Goal: Information Seeking & Learning: Learn about a topic

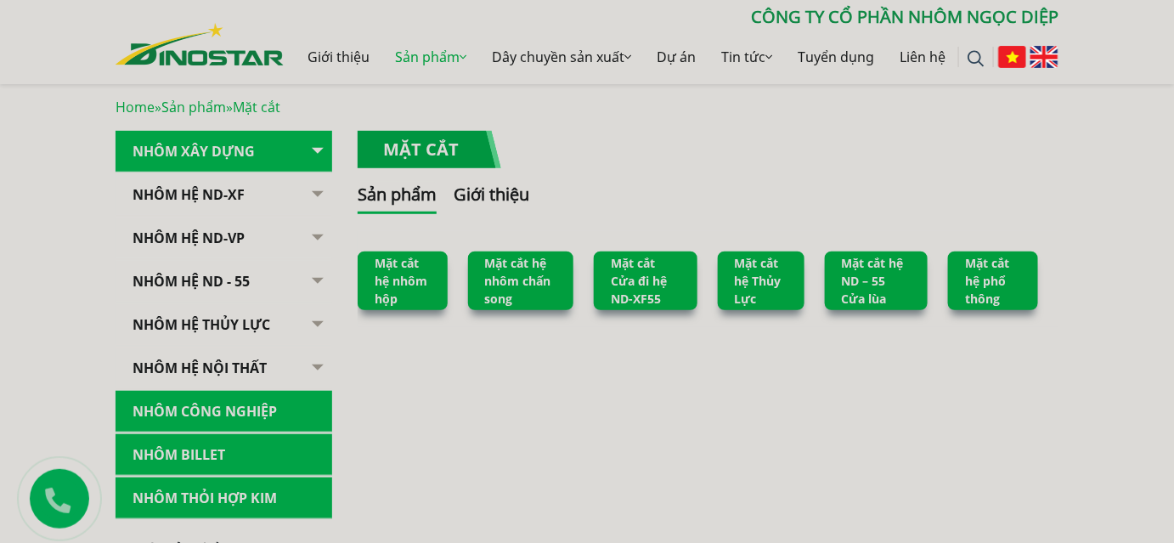
scroll to position [314, 0]
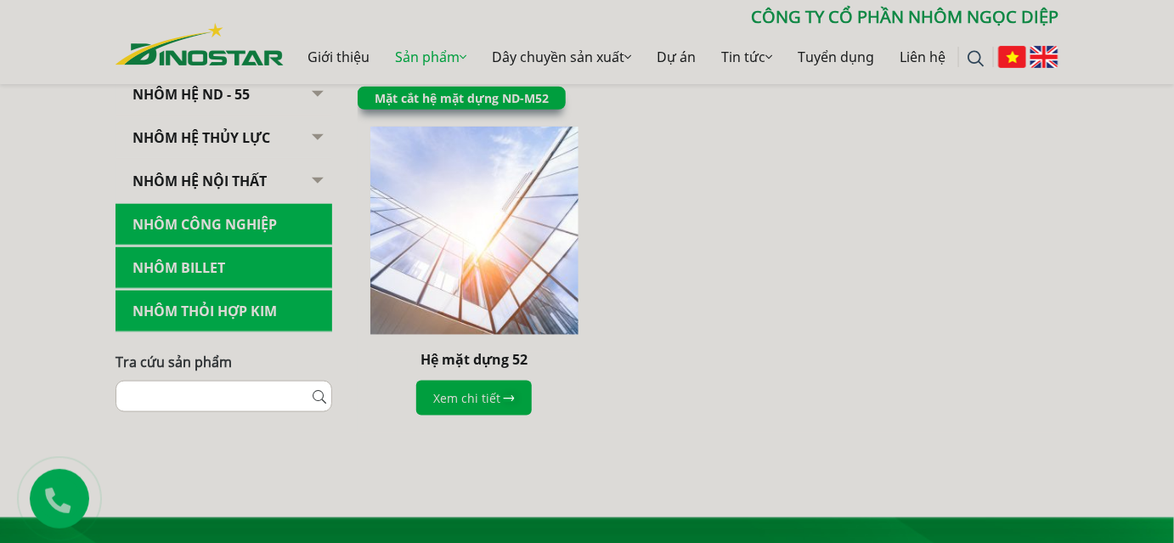
scroll to position [463, 0]
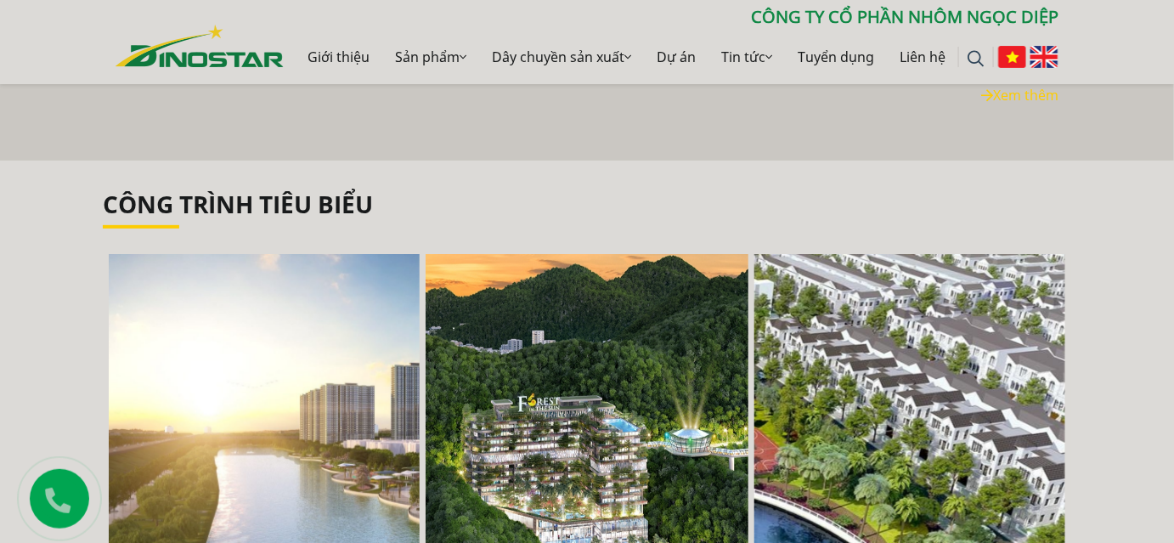
scroll to position [2316, 0]
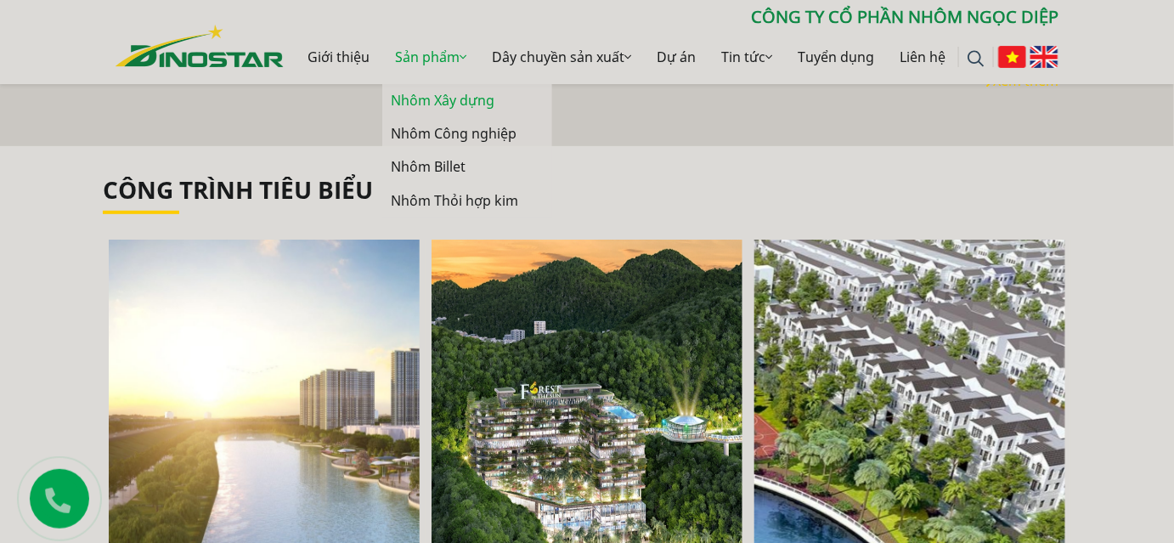
click at [444, 96] on link "Nhôm Xây dựng" at bounding box center [467, 100] width 170 height 33
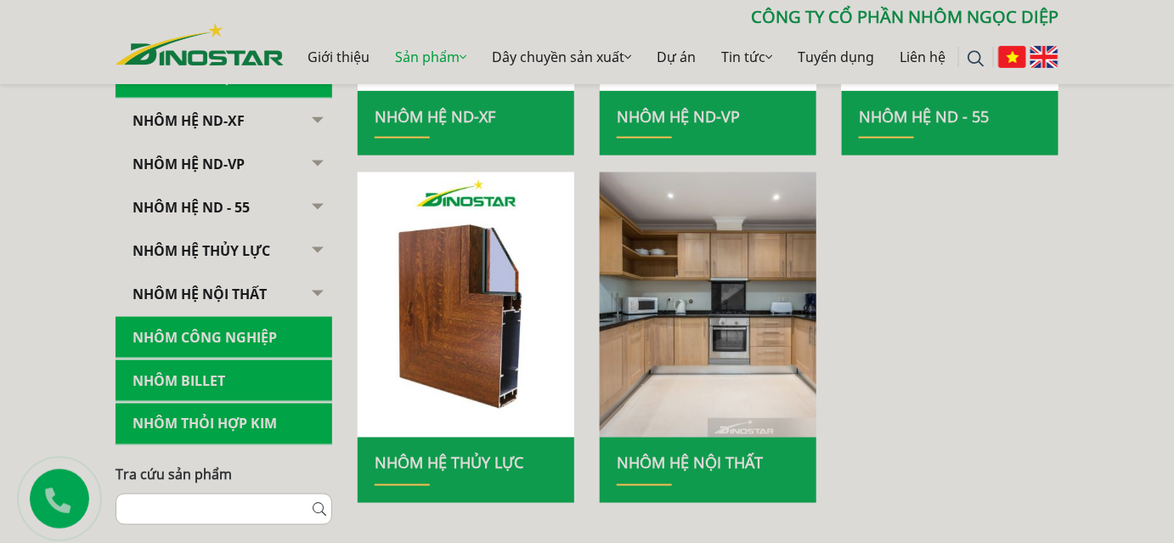
scroll to position [463, 0]
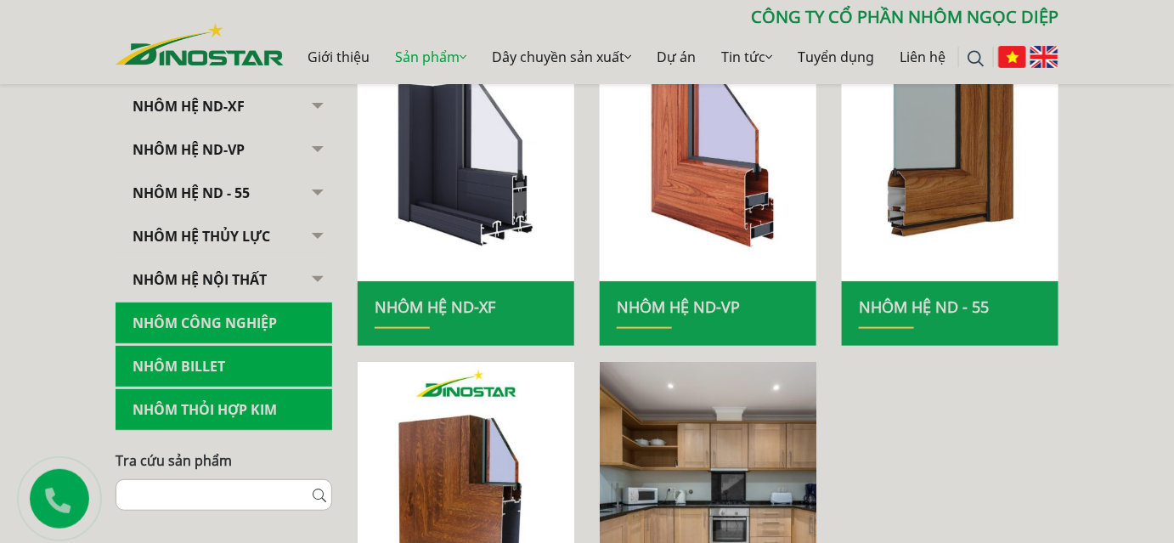
click at [311, 188] on button "button" at bounding box center [315, 193] width 34 height 42
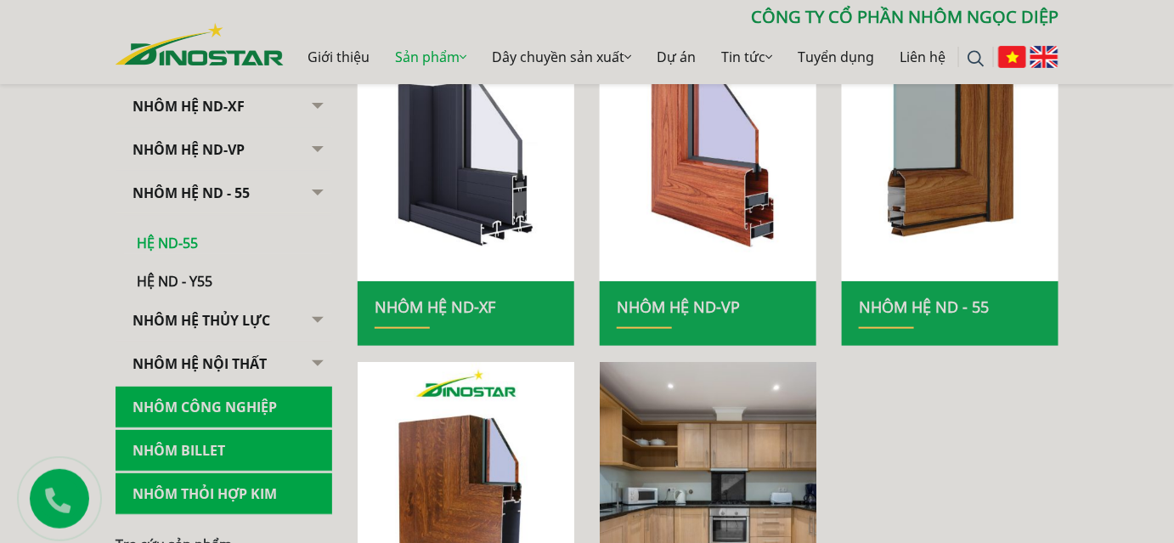
click at [189, 238] on link "Hệ ND-55" at bounding box center [228, 235] width 208 height 38
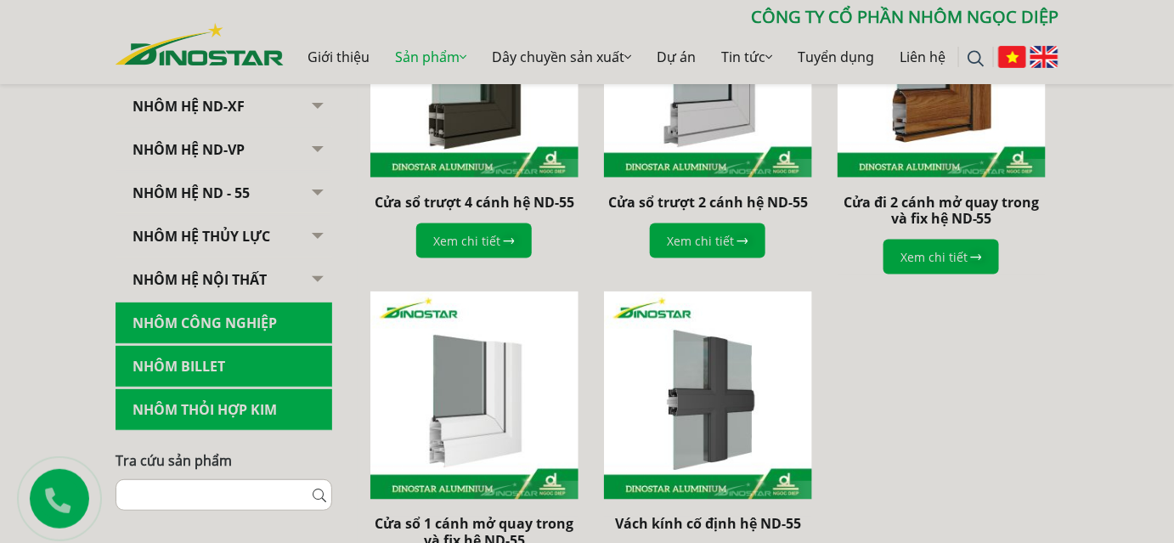
scroll to position [617, 0]
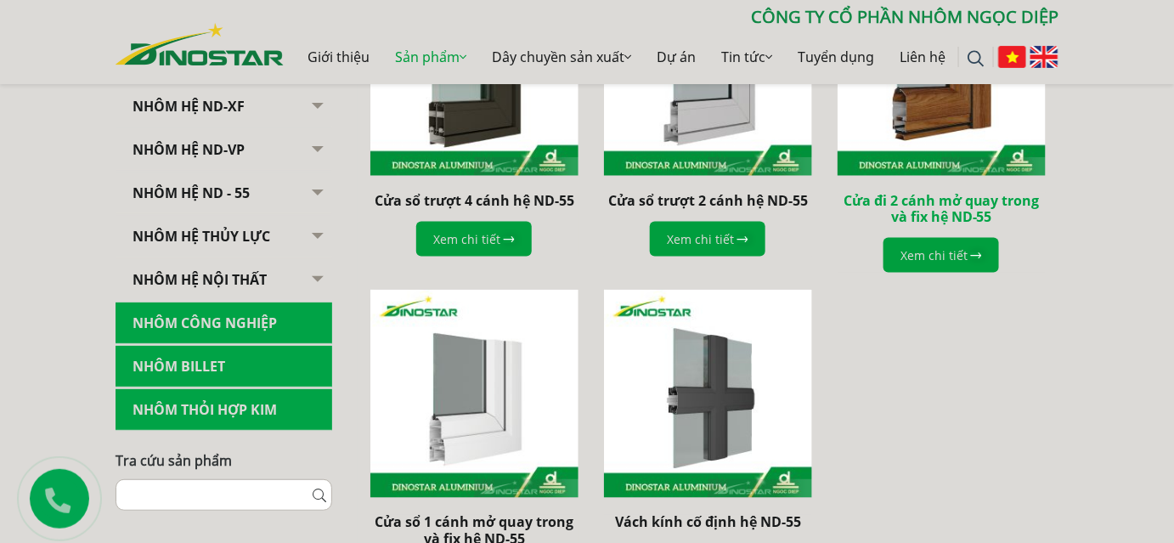
click at [915, 195] on link "Cửa đi 2 cánh mở quay trong và fix hệ ND-55" at bounding box center [941, 208] width 196 height 35
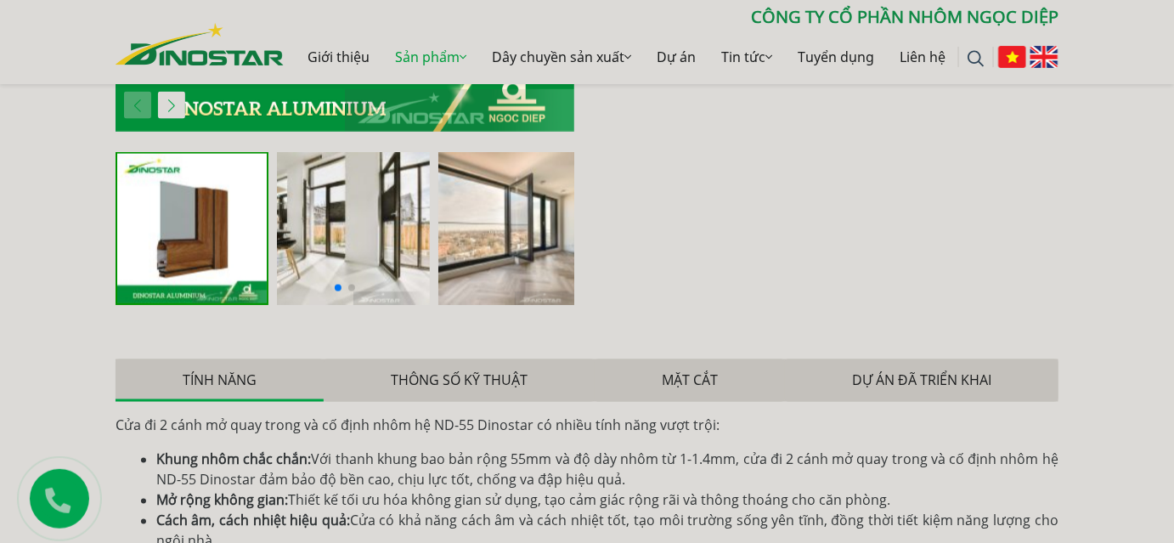
scroll to position [849, 0]
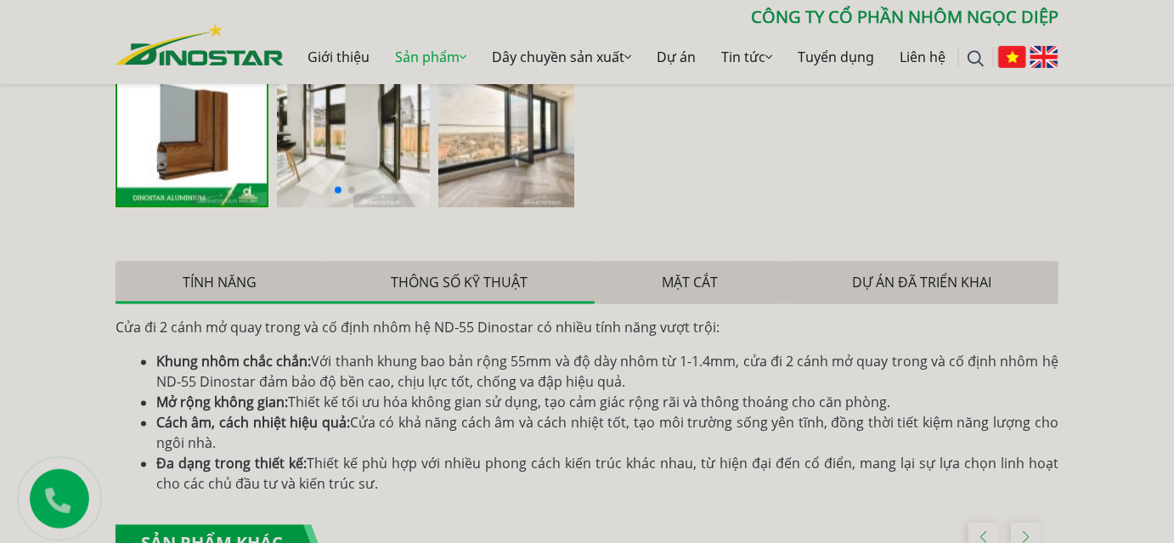
click at [496, 289] on button "Thông số kỹ thuật" at bounding box center [459, 283] width 271 height 42
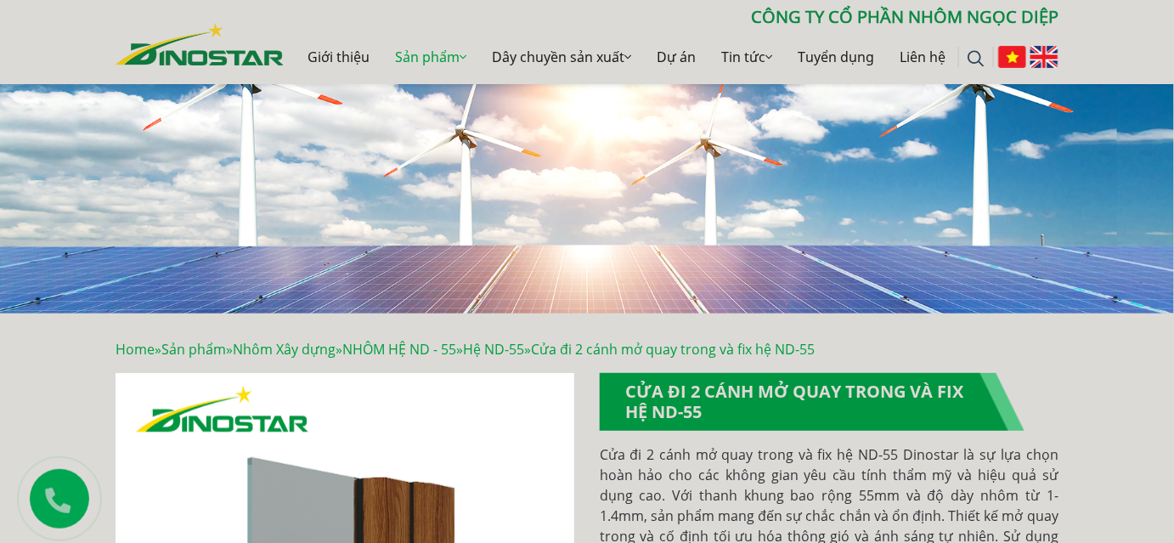
scroll to position [0, 0]
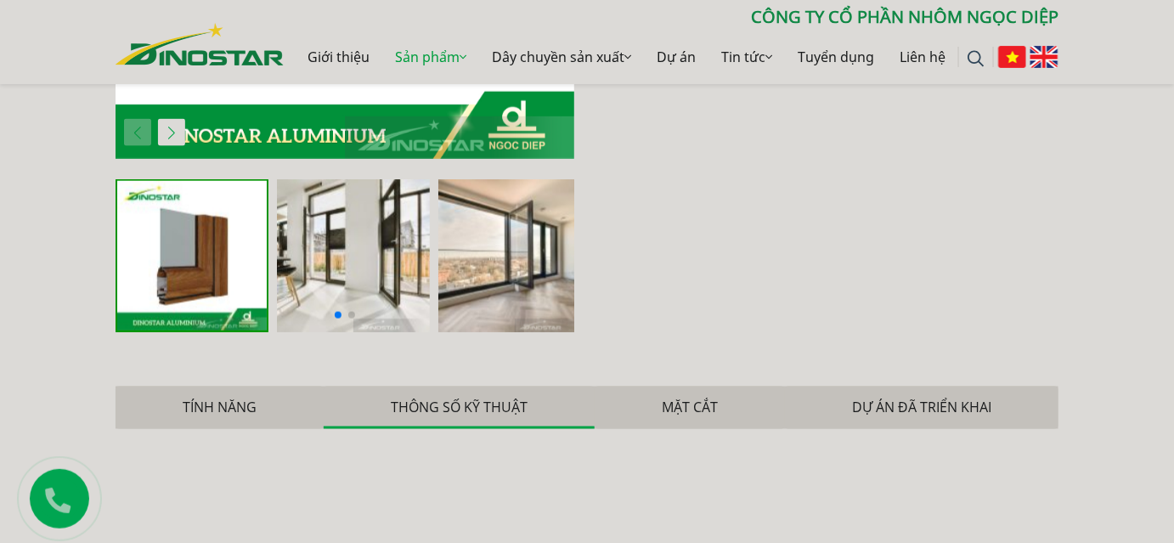
scroll to position [695, 0]
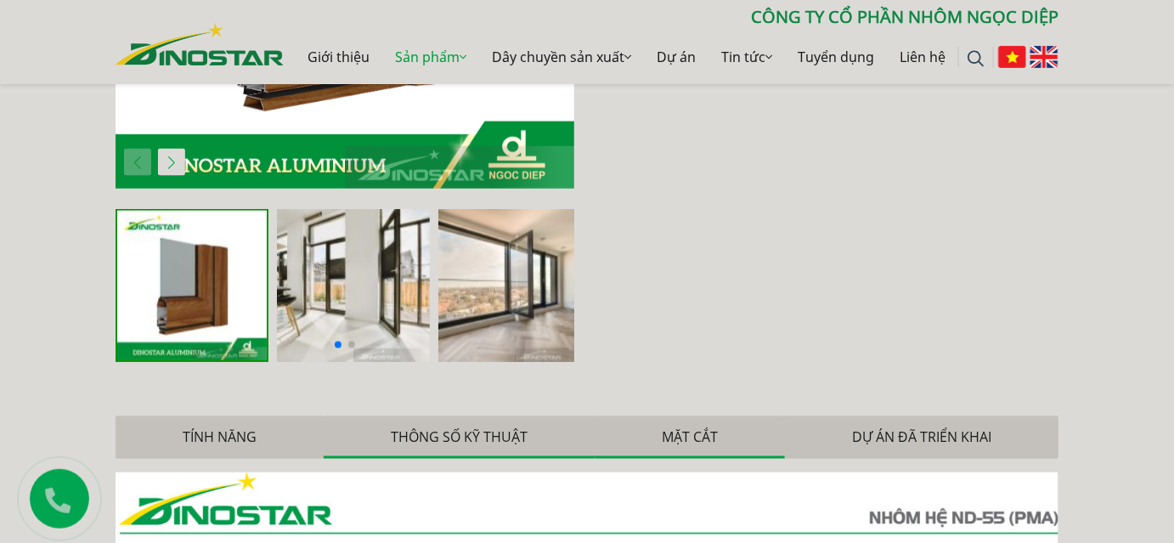
click at [696, 443] on button "Mặt cắt" at bounding box center [690, 437] width 190 height 42
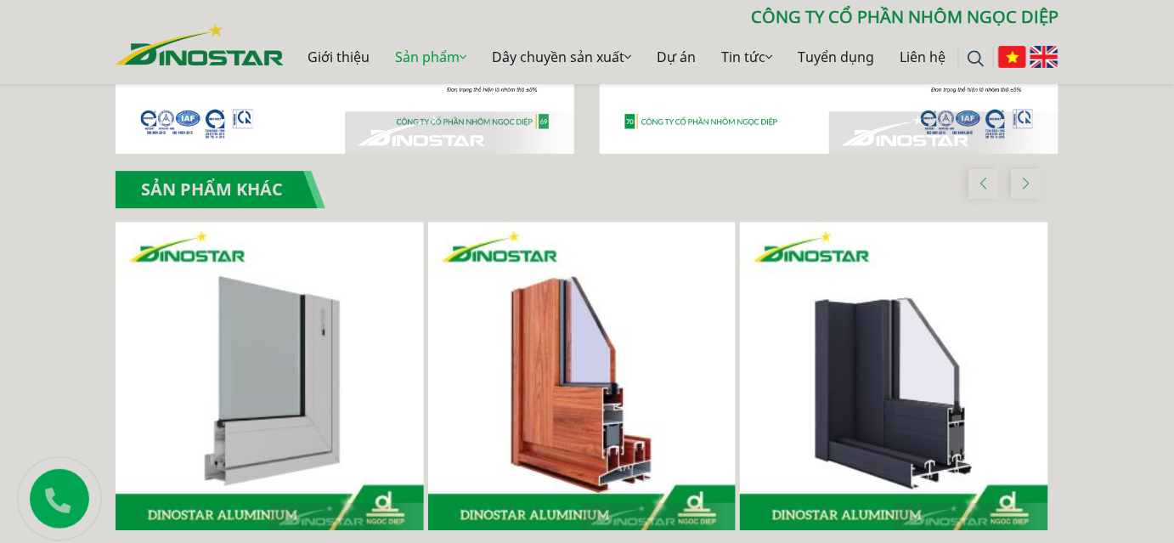
scroll to position [1930, 0]
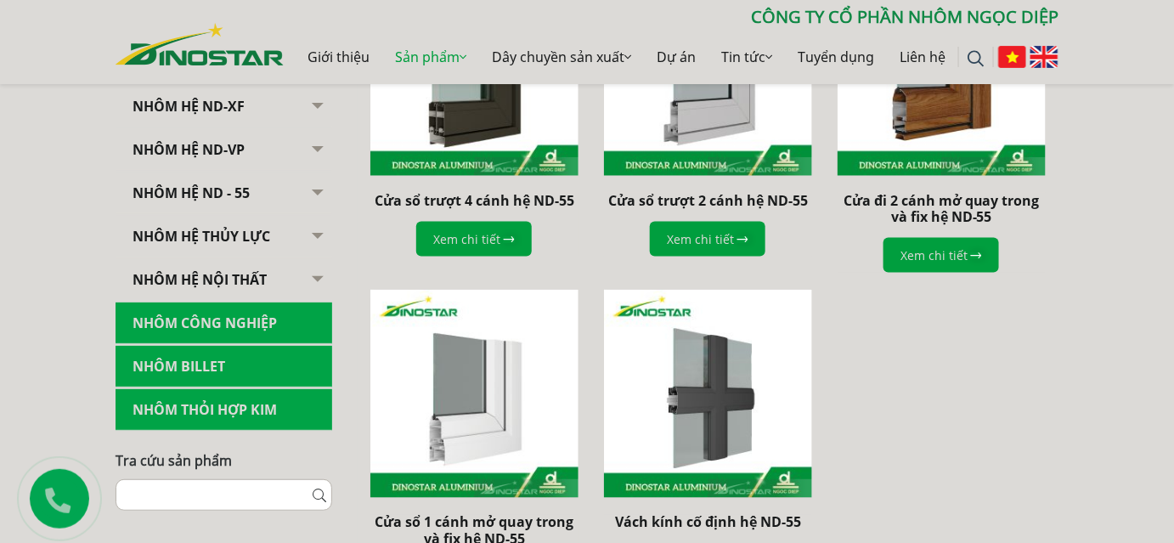
click at [318, 194] on button "button" at bounding box center [315, 193] width 34 height 42
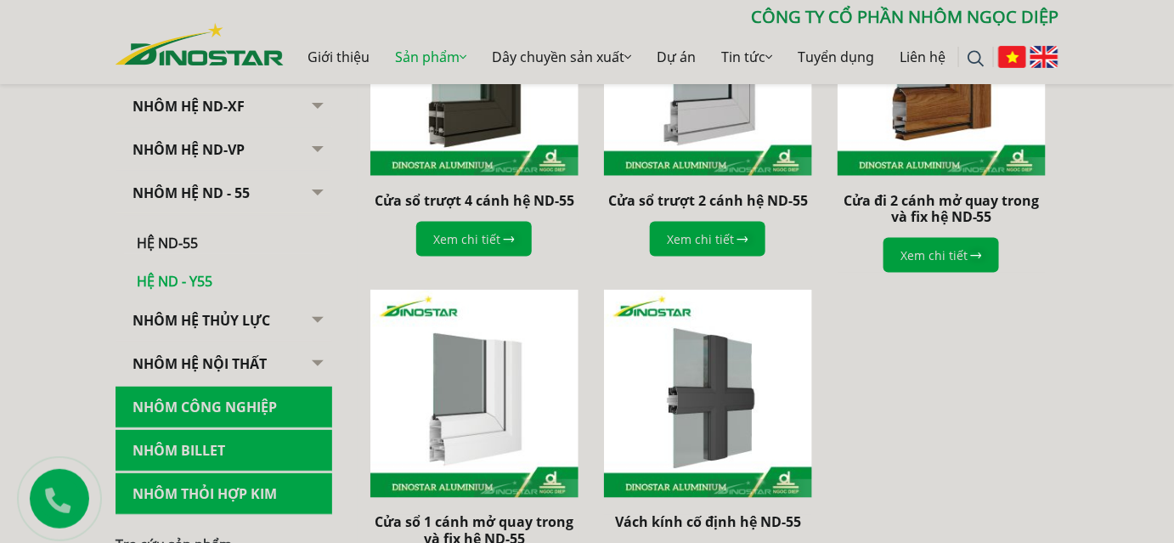
click at [183, 281] on link "Hệ ND - Y55" at bounding box center [228, 272] width 208 height 37
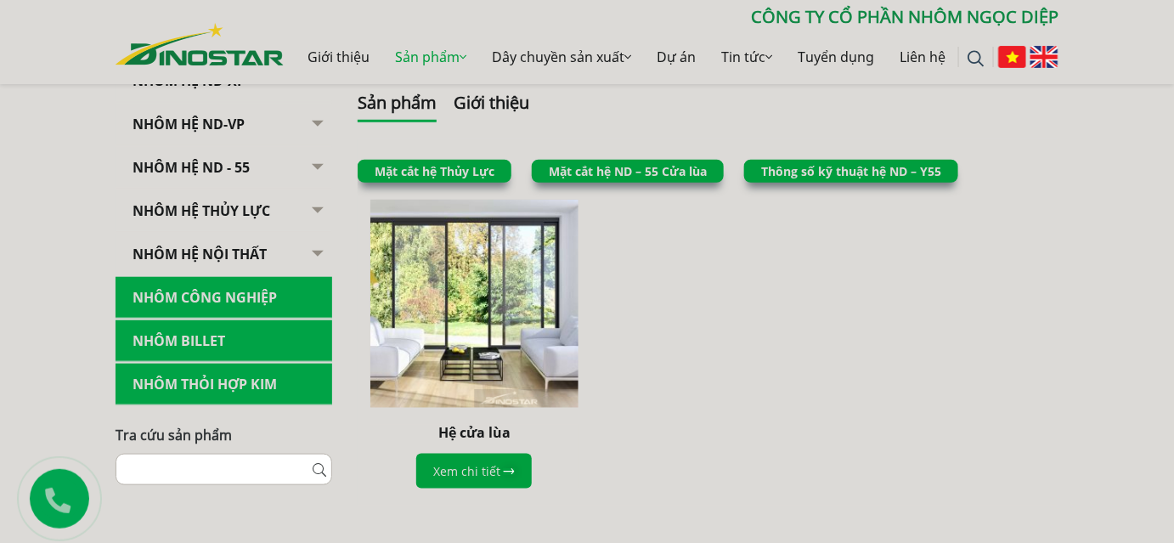
click at [813, 171] on link "Thông số kỹ thuật hệ ND – Y55" at bounding box center [851, 171] width 180 height 16
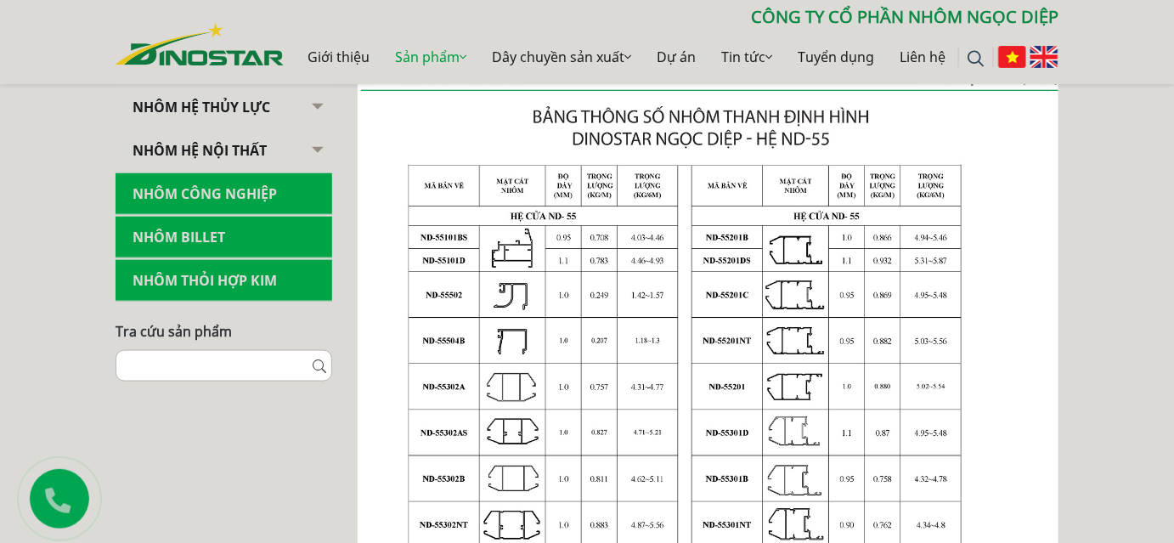
scroll to position [463, 0]
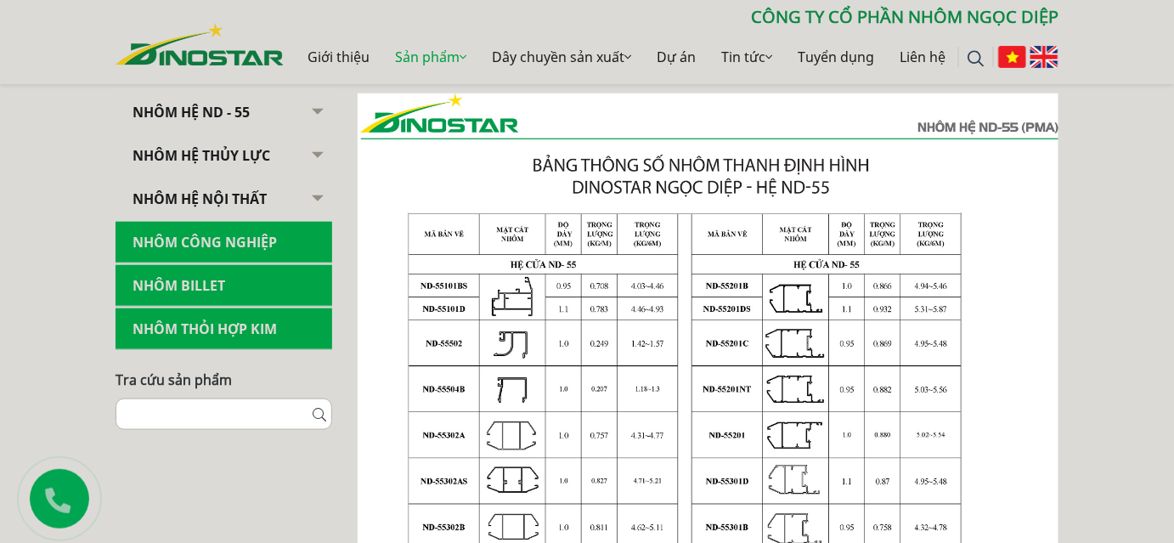
click at [296, 108] on link "NHÔM HỆ ND - 55" at bounding box center [224, 113] width 217 height 42
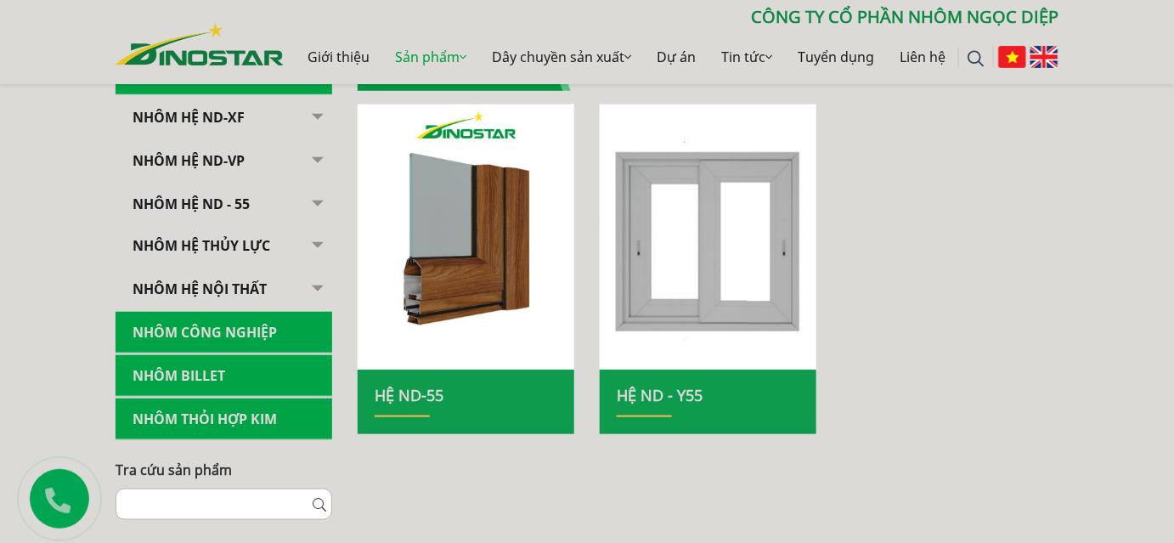
scroll to position [386, 0]
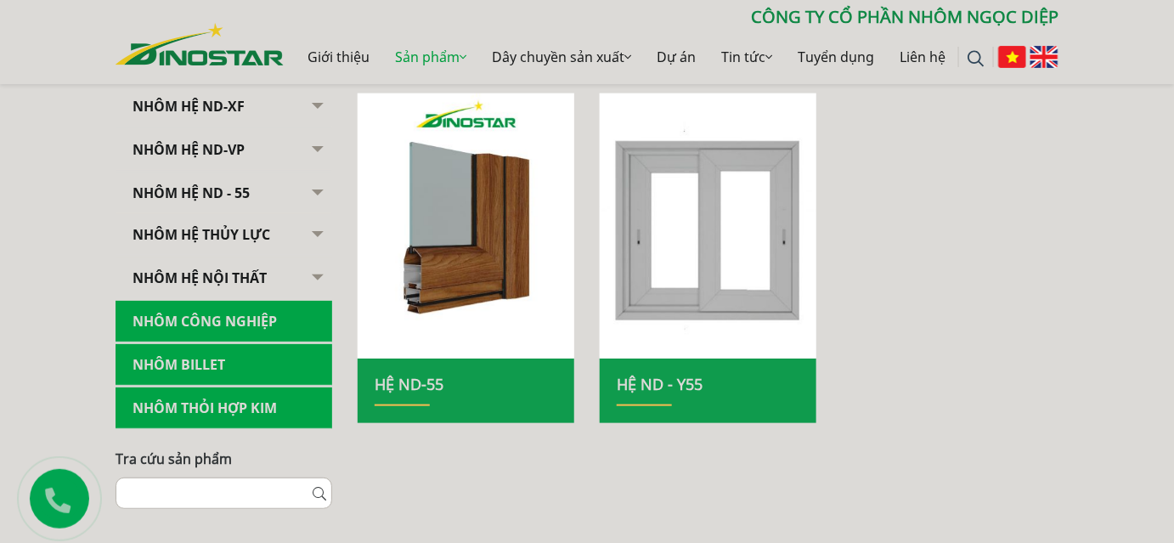
click at [317, 188] on button "button" at bounding box center [315, 193] width 34 height 42
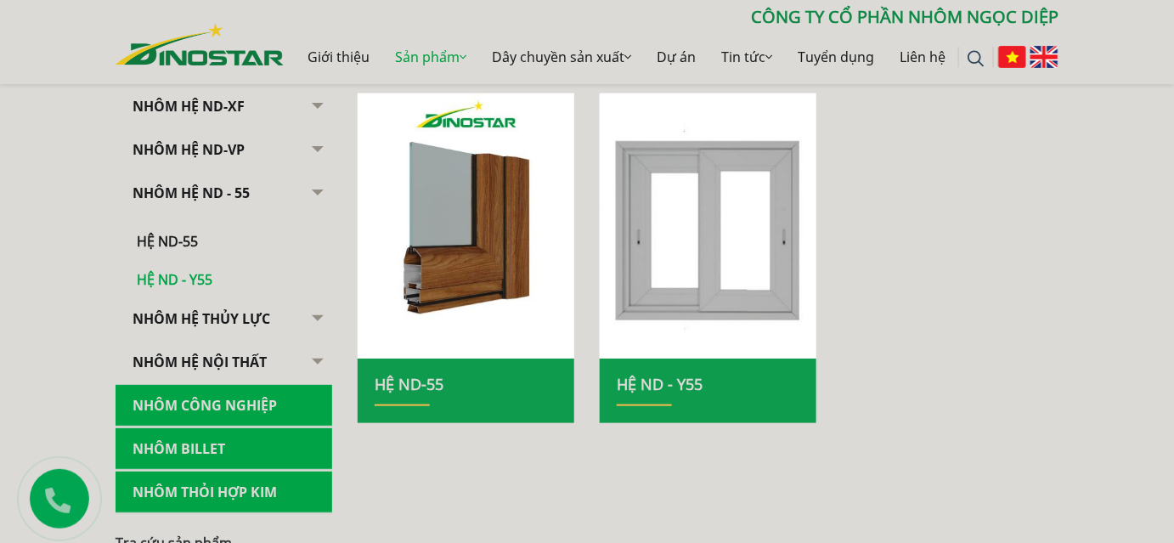
click at [178, 281] on link "Hệ ND - Y55" at bounding box center [228, 270] width 208 height 37
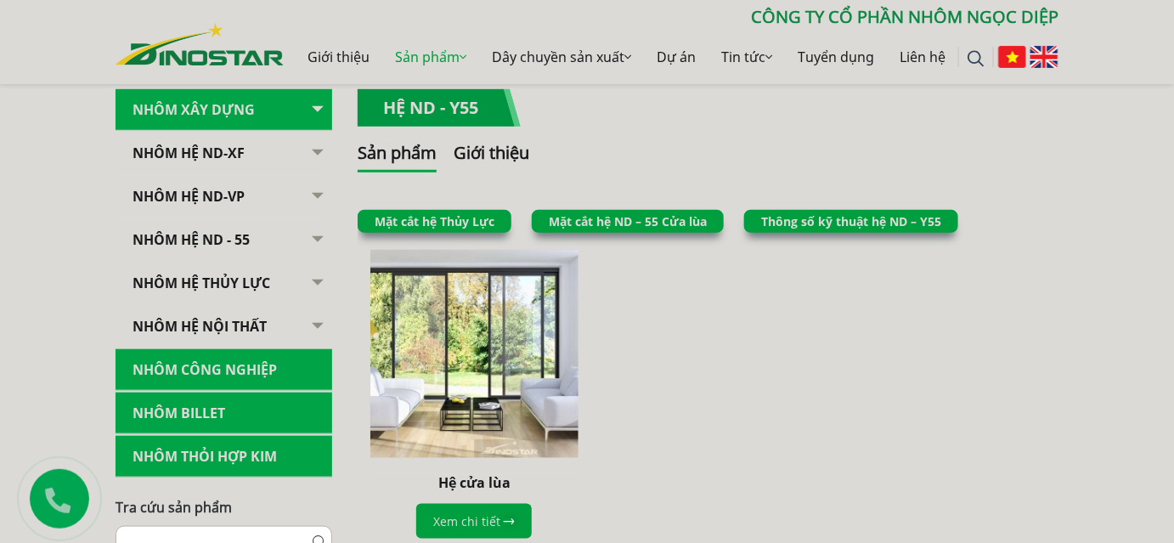
scroll to position [386, 0]
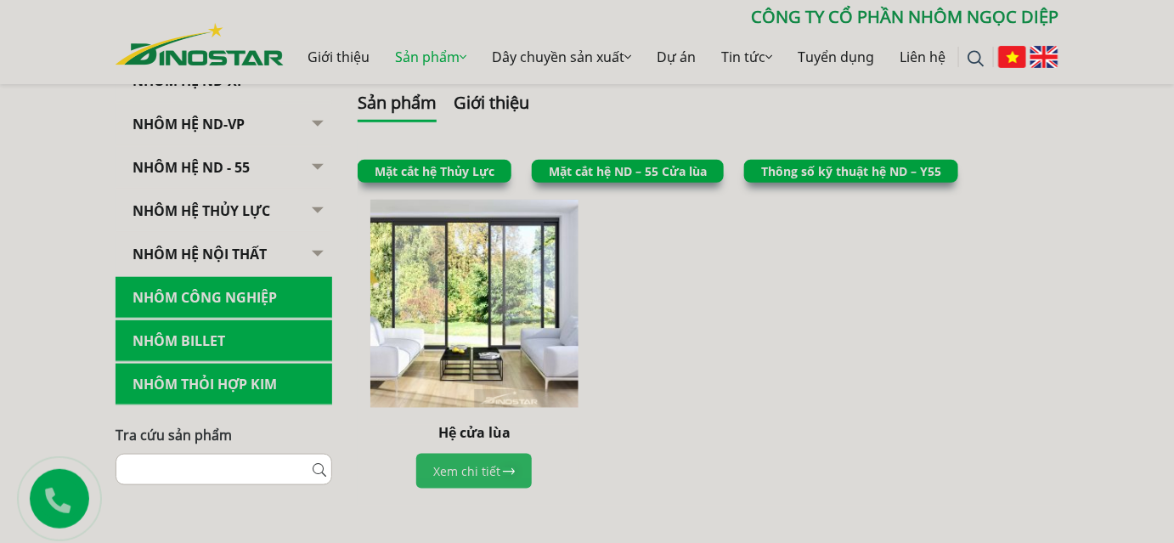
click at [473, 458] on link "Xem chi tiết" at bounding box center [474, 471] width 116 height 35
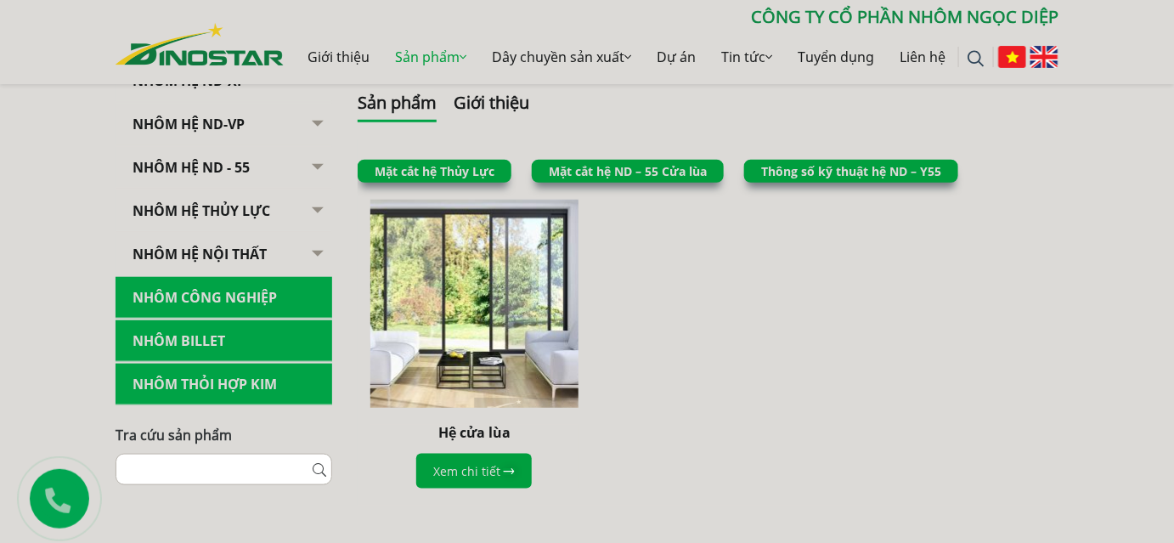
click at [477, 364] on img at bounding box center [474, 303] width 228 height 228
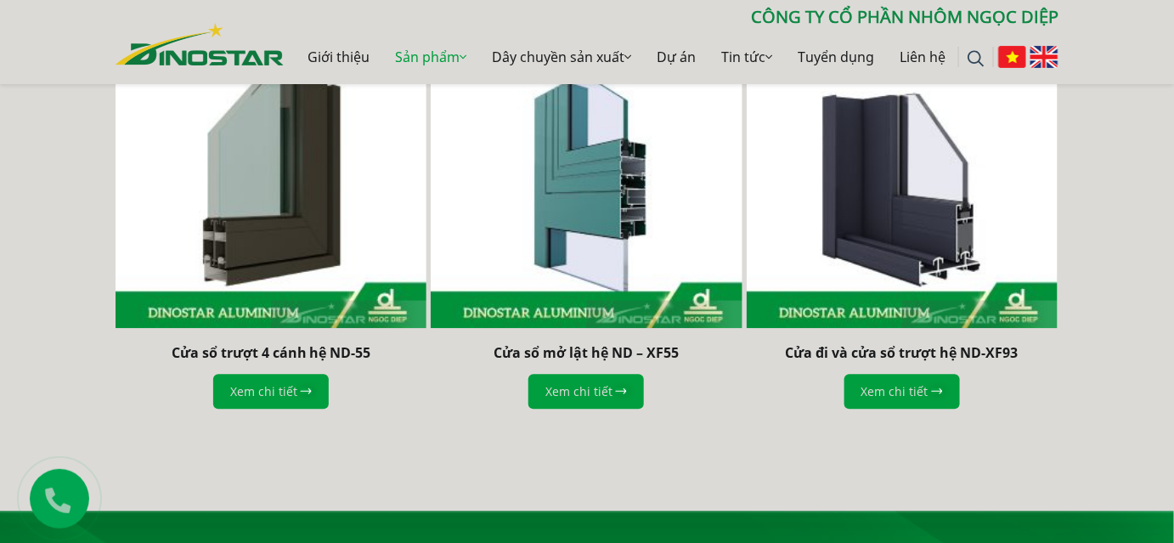
scroll to position [1158, 0]
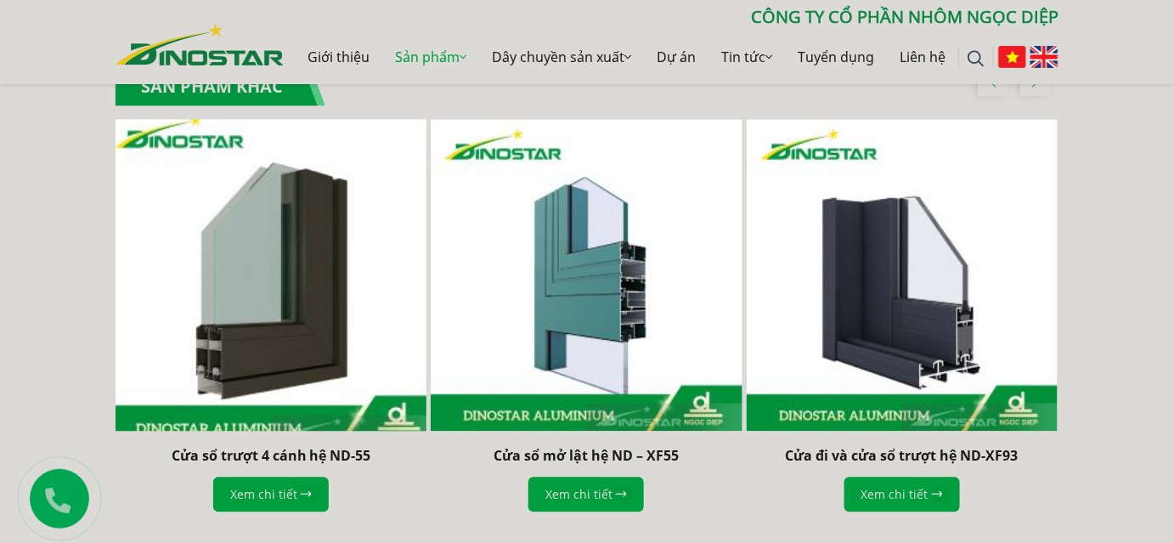
click at [334, 281] on img "1 / 5" at bounding box center [271, 275] width 342 height 342
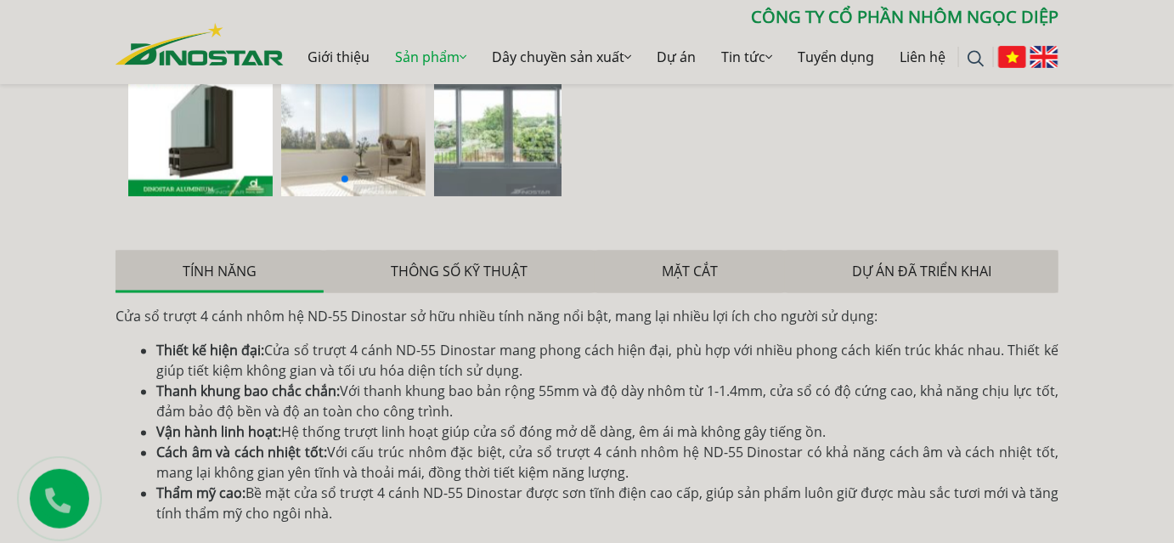
scroll to position [849, 0]
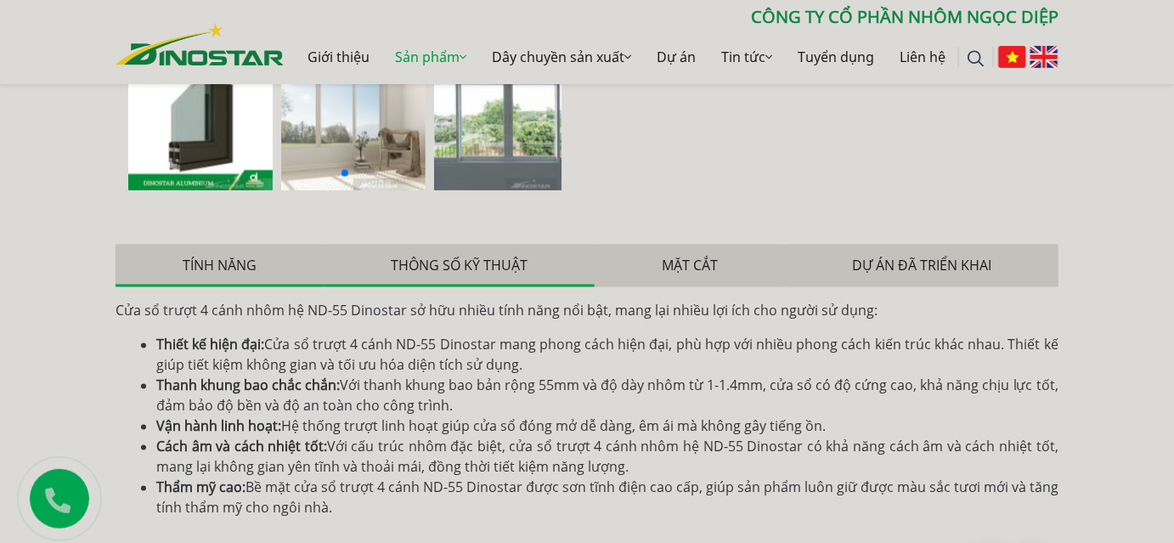
click at [404, 265] on button "Thông số kỹ thuật" at bounding box center [459, 266] width 271 height 42
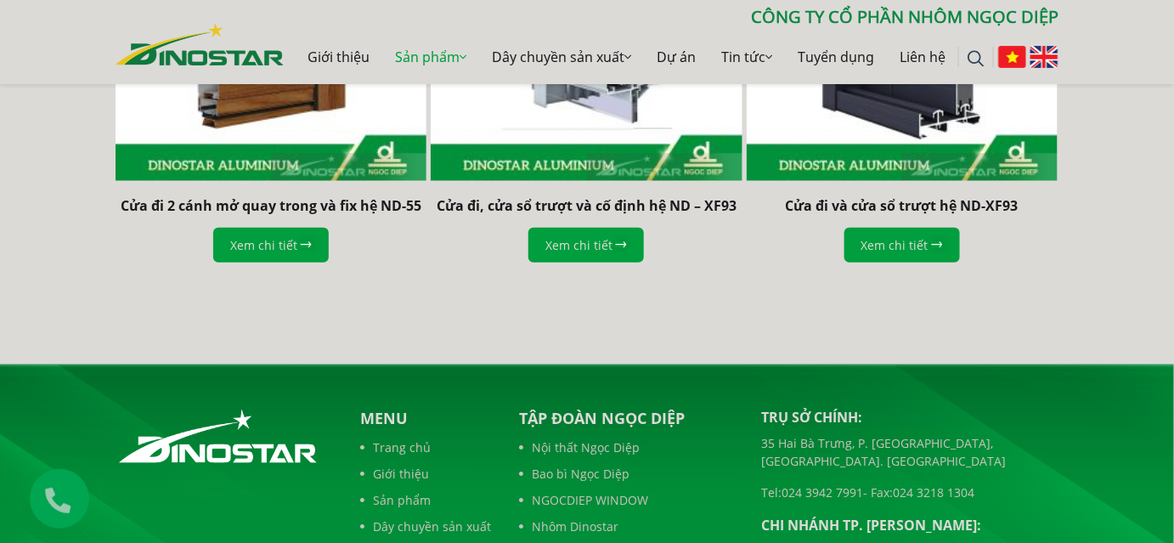
scroll to position [2702, 0]
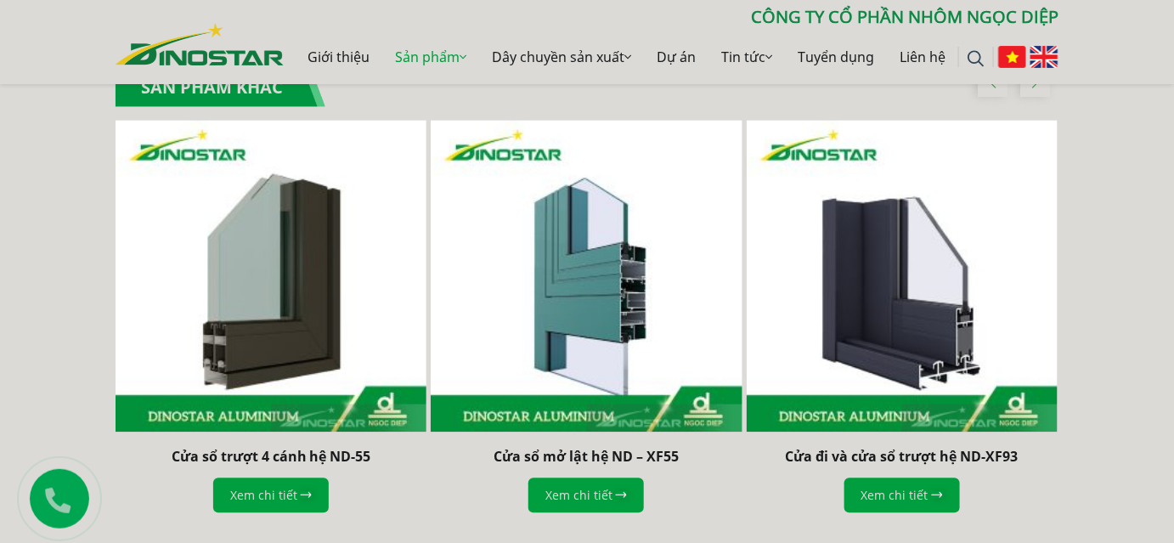
scroll to position [1158, 0]
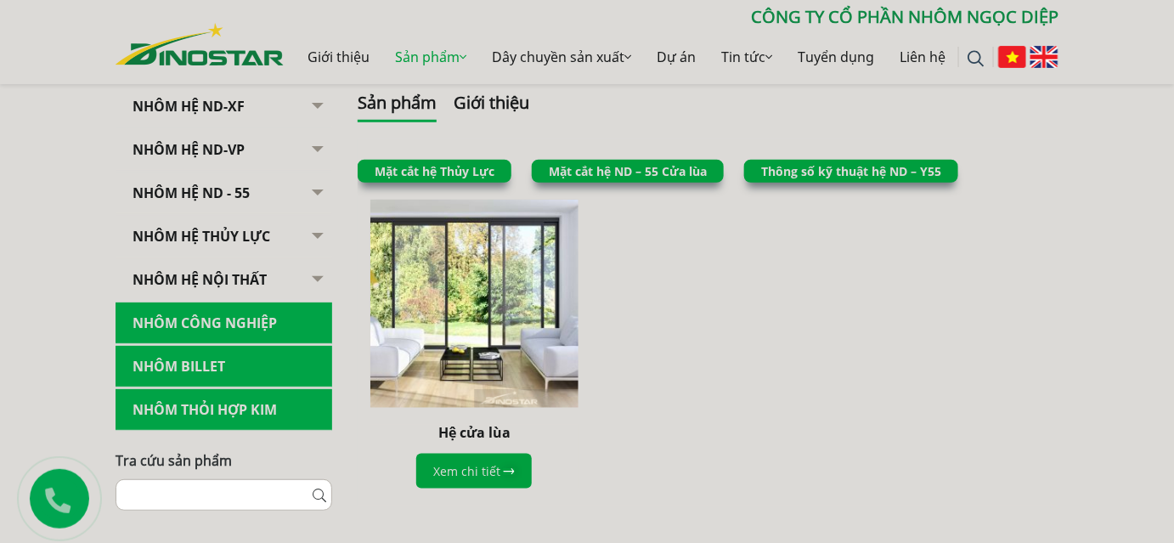
click at [212, 183] on link "NHÔM HỆ ND - 55" at bounding box center [224, 193] width 217 height 42
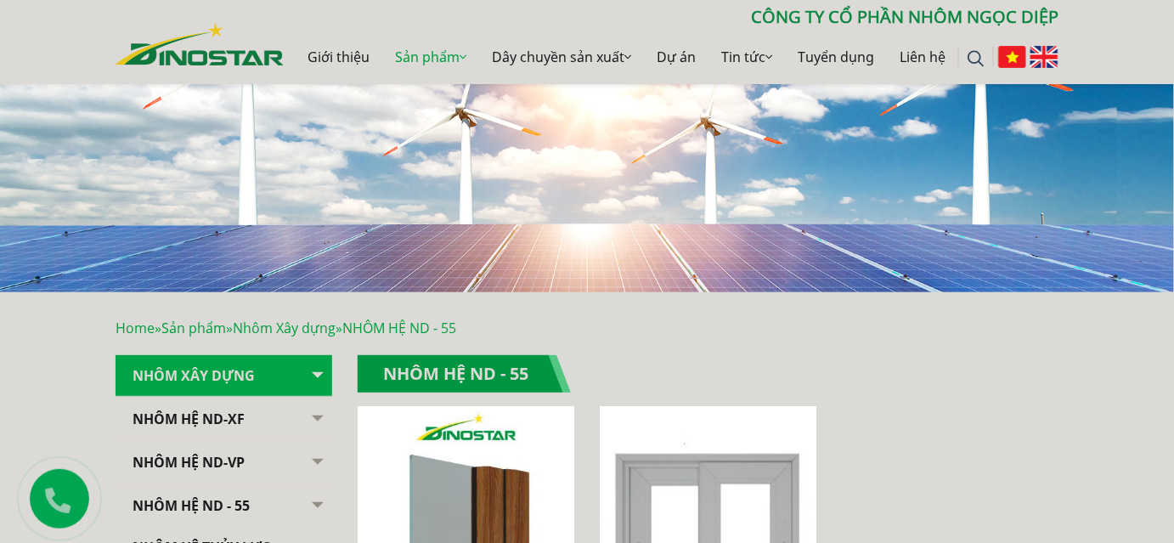
scroll to position [386, 0]
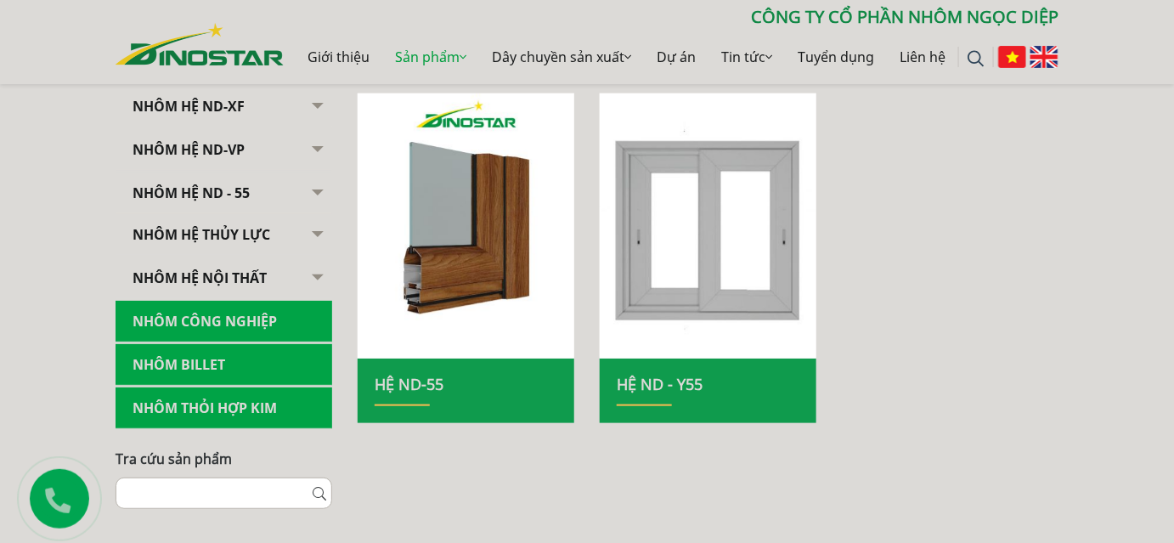
click at [670, 384] on link "Hệ ND - Y55" at bounding box center [660, 384] width 86 height 20
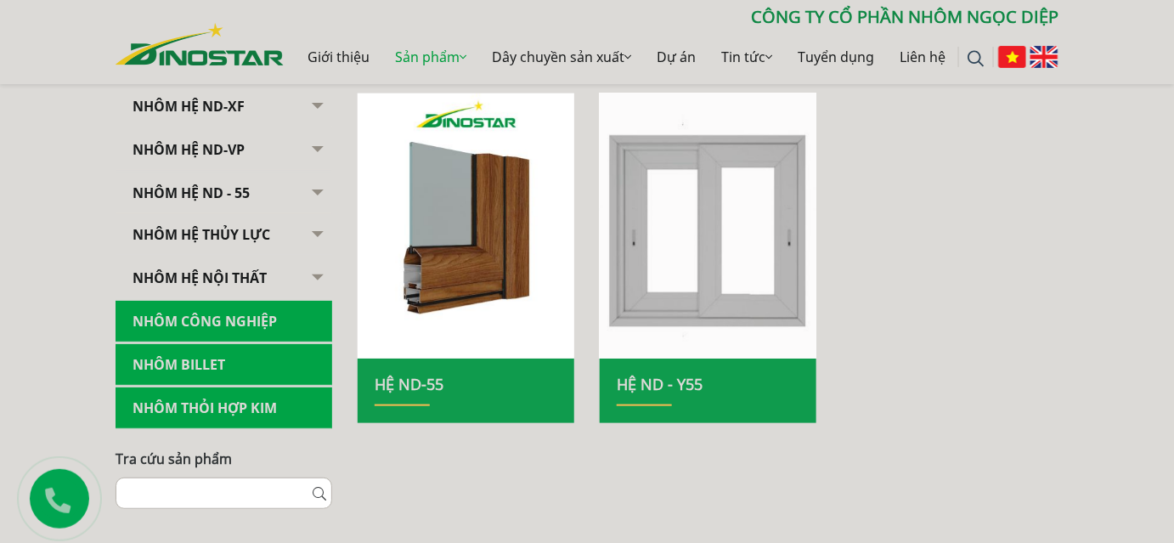
click at [684, 262] on img at bounding box center [708, 226] width 232 height 284
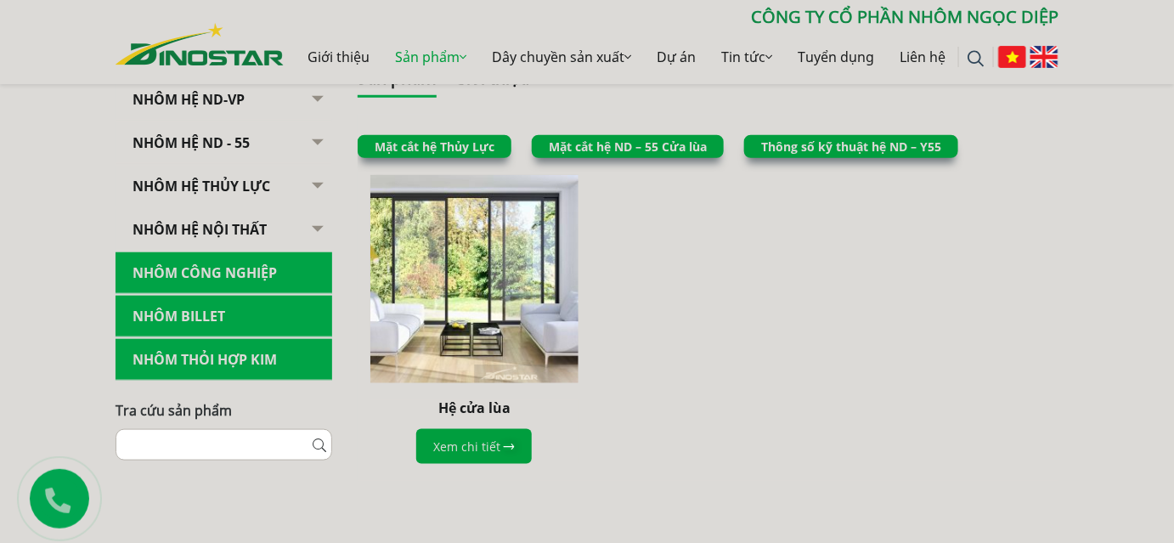
scroll to position [386, 0]
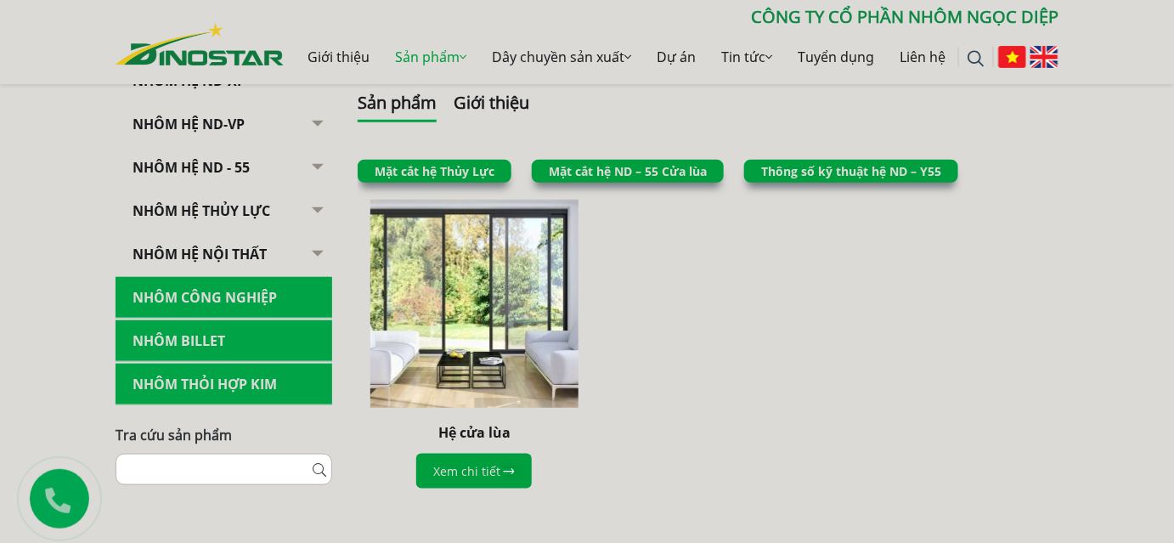
click at [490, 305] on img at bounding box center [474, 303] width 228 height 228
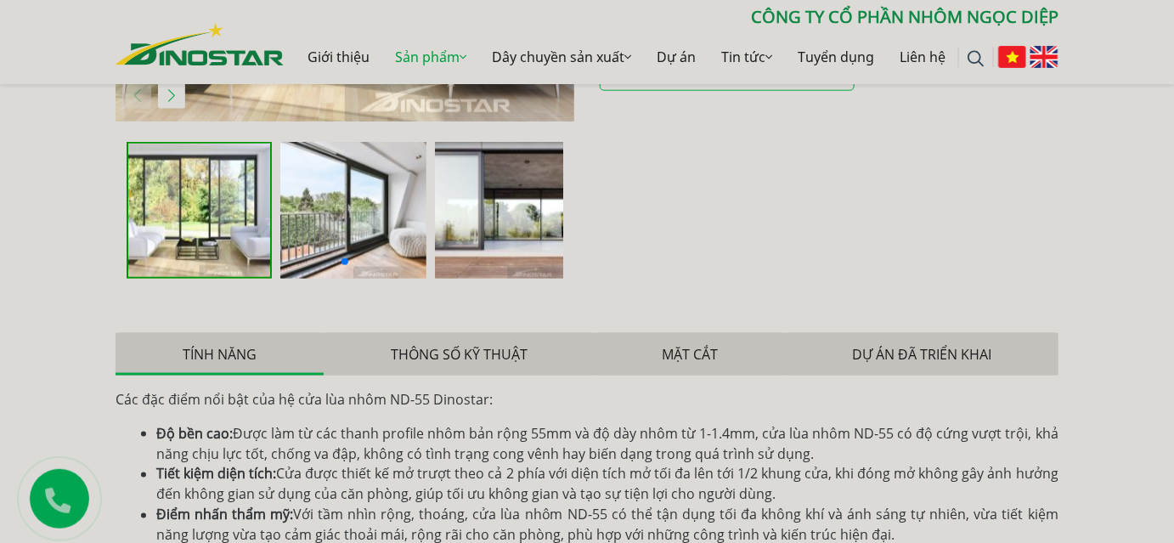
scroll to position [617, 0]
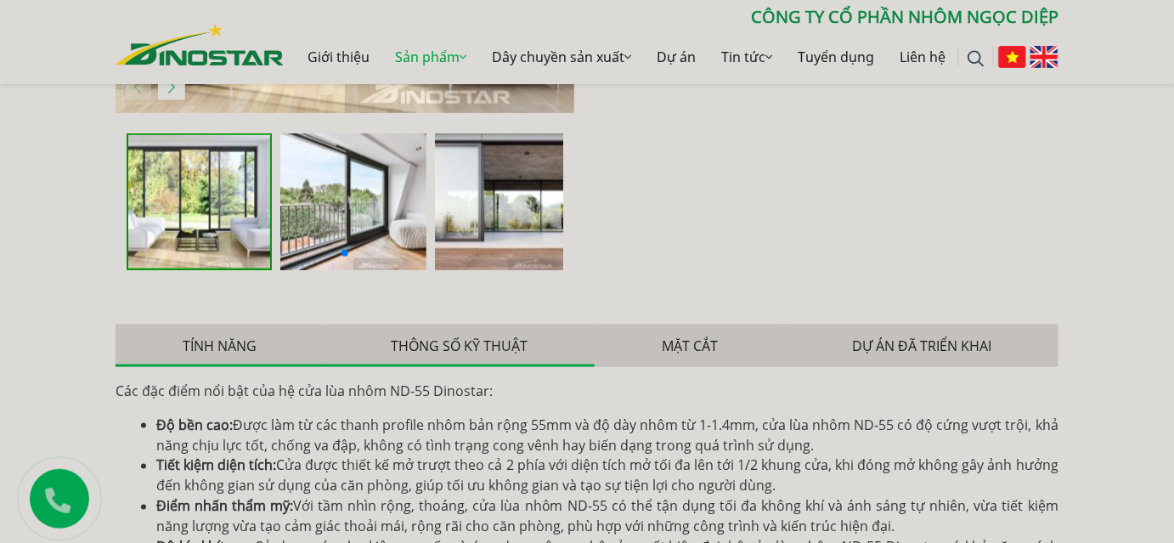
click at [488, 346] on button "Thông số kỹ thuật" at bounding box center [459, 345] width 271 height 42
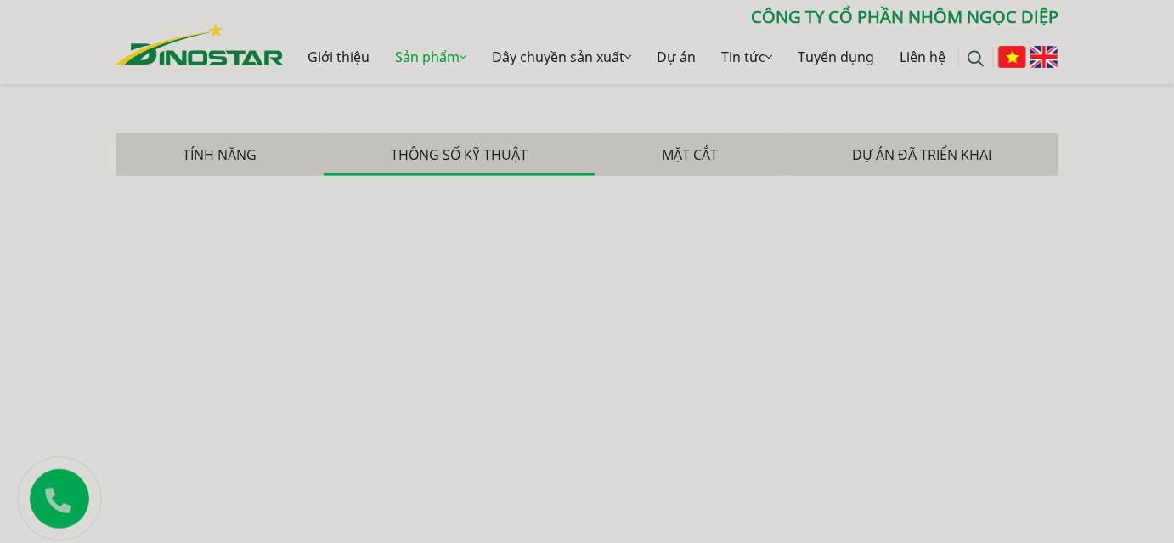
scroll to position [849, 0]
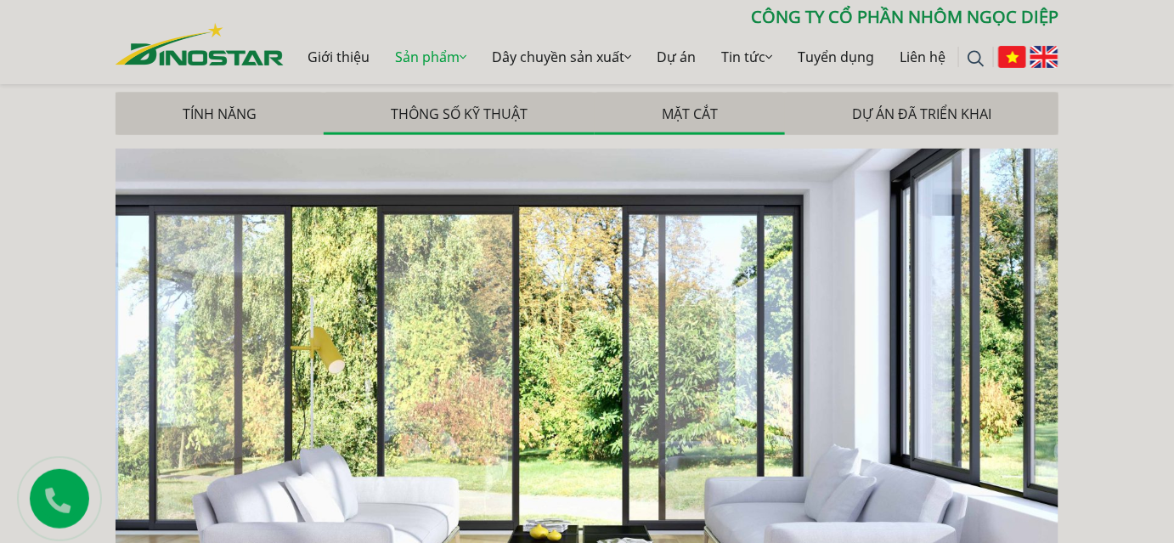
click at [713, 105] on button "Mặt cắt" at bounding box center [690, 114] width 190 height 42
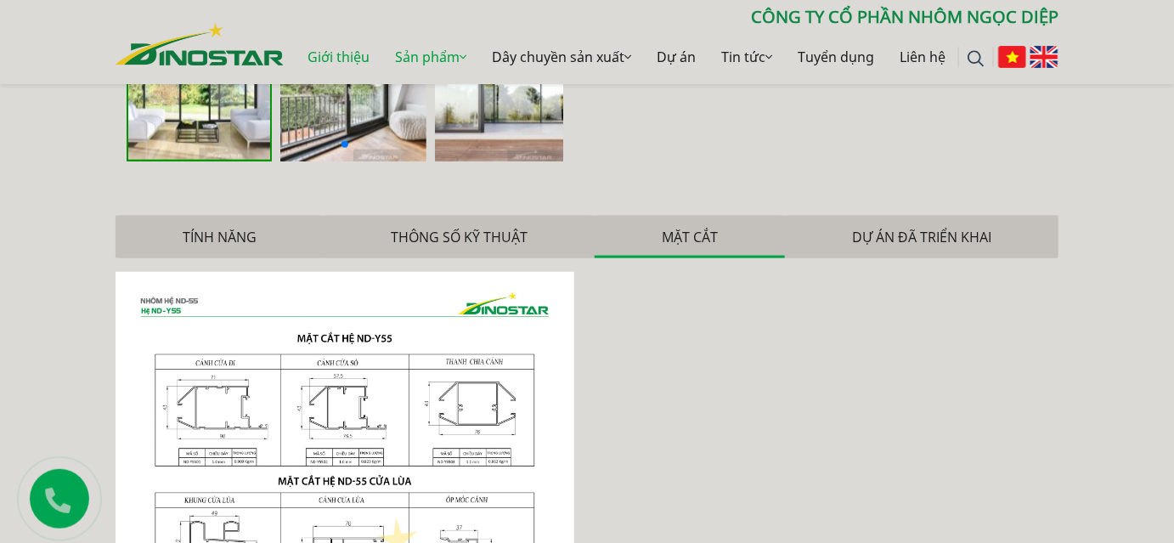
scroll to position [772, 0]
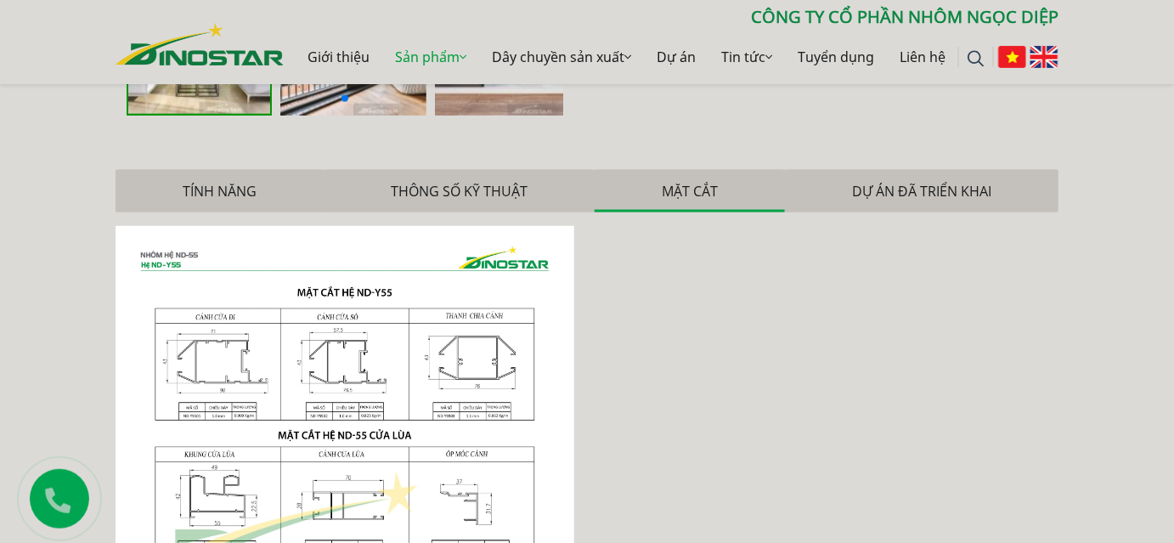
click at [701, 186] on button "Mặt cắt" at bounding box center [690, 191] width 190 height 42
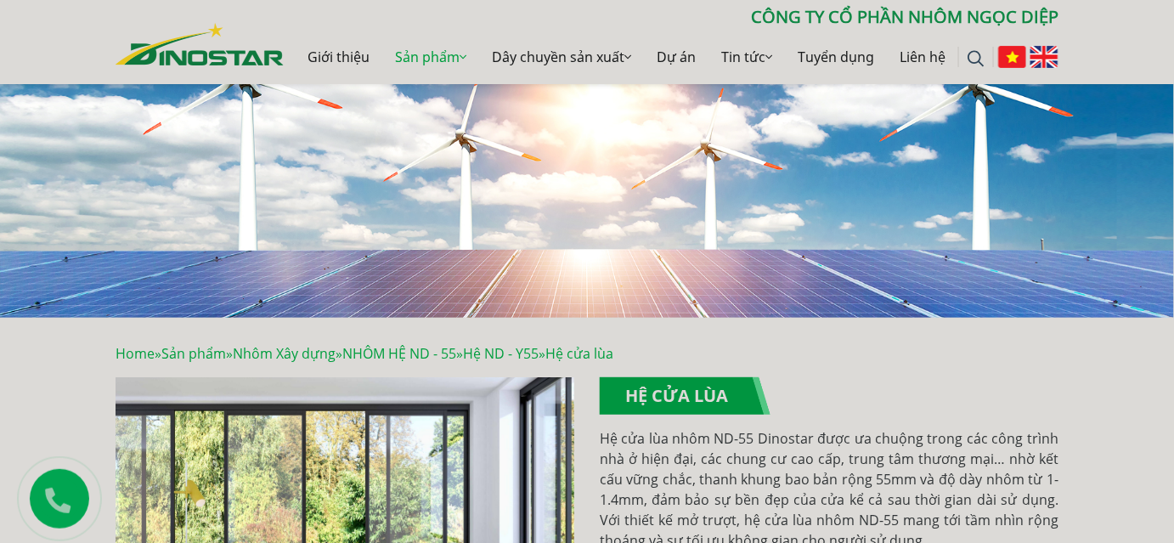
scroll to position [0, 0]
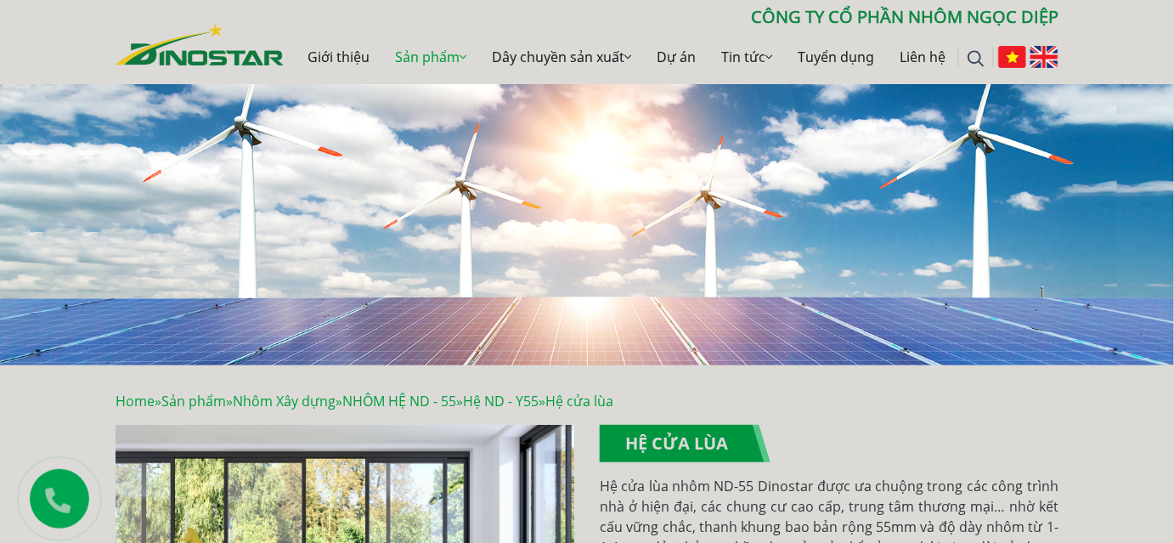
click at [190, 48] on img at bounding box center [200, 44] width 168 height 42
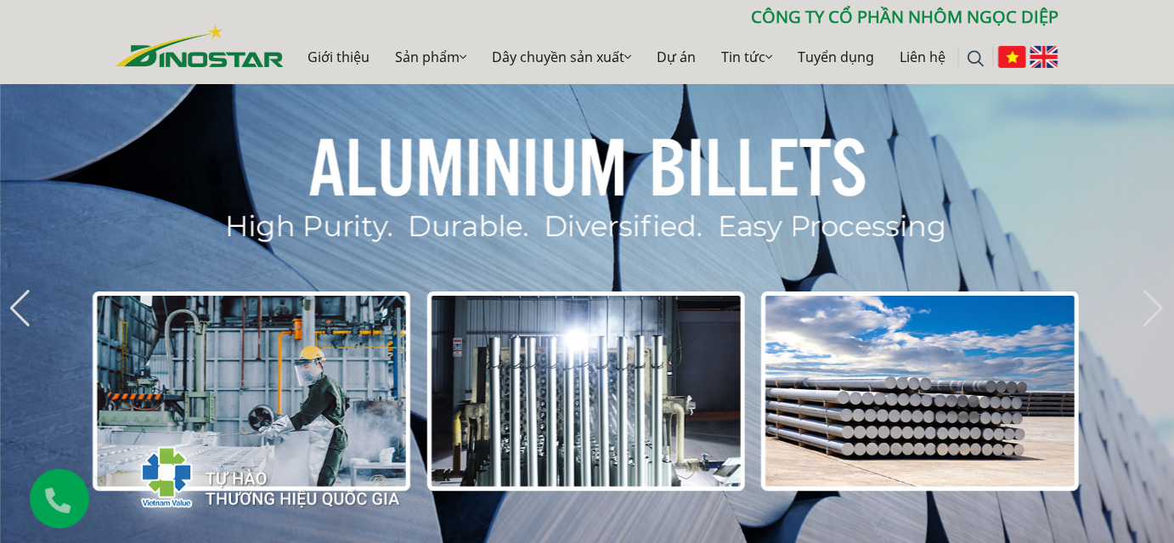
click at [1086, 162] on img "8 / 8" at bounding box center [587, 308] width 1175 height 480
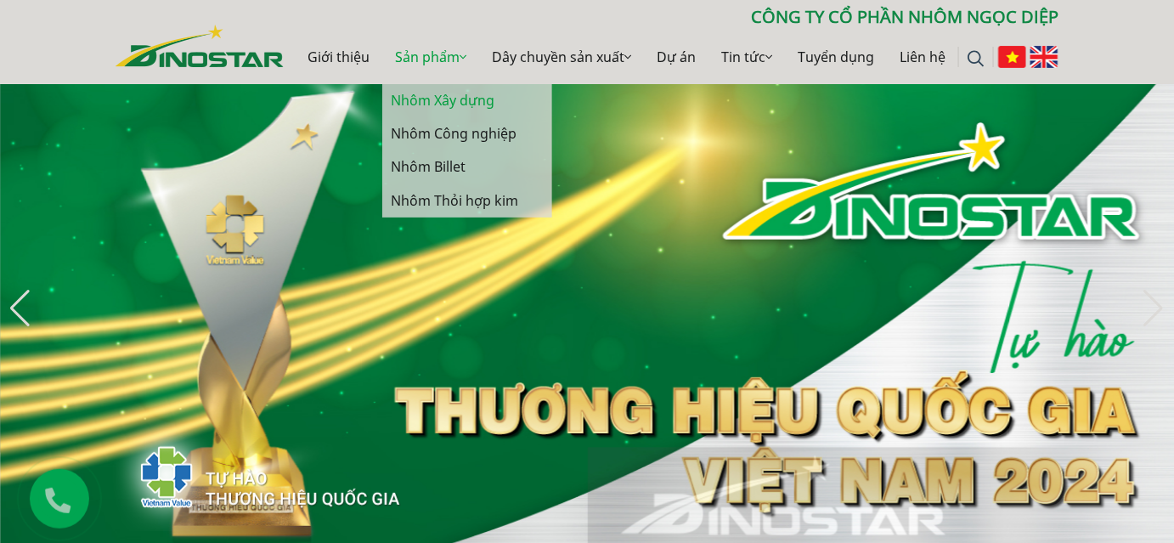
click at [448, 108] on link "Nhôm Xây dựng" at bounding box center [467, 100] width 170 height 33
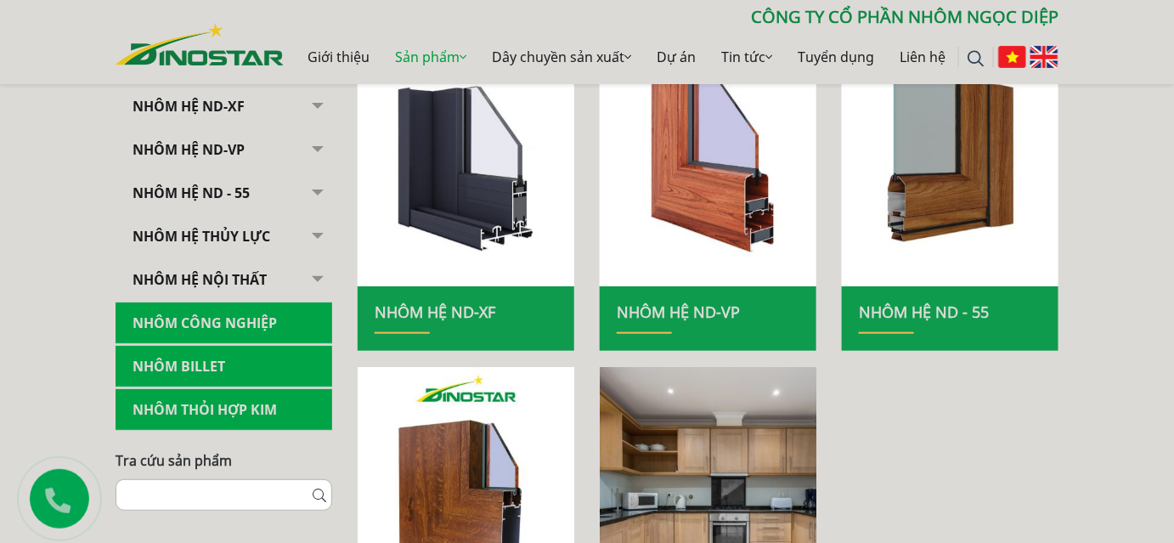
scroll to position [463, 0]
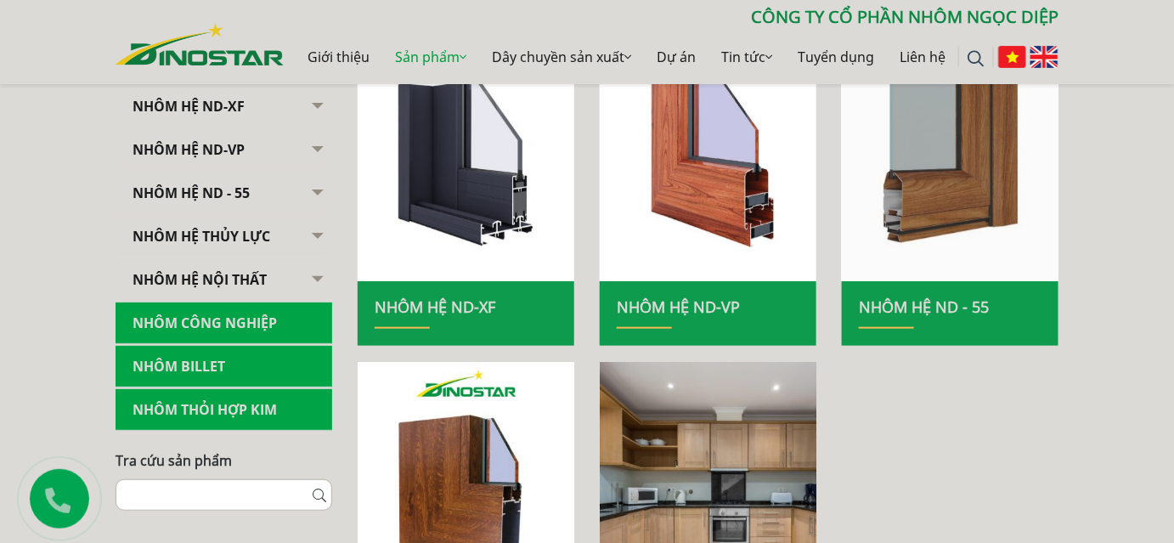
click at [964, 195] on img at bounding box center [950, 149] width 232 height 284
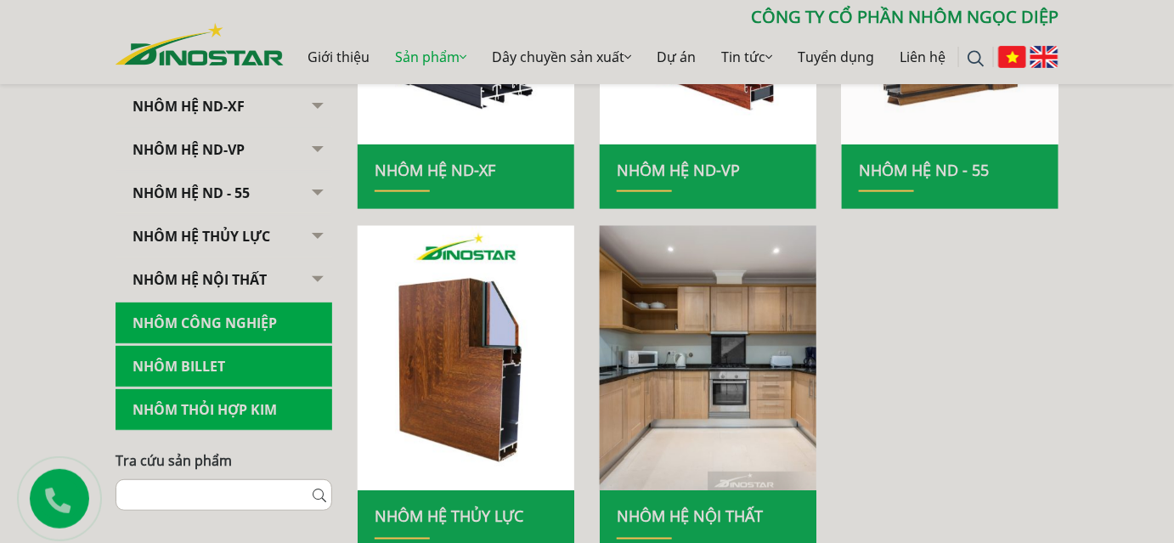
scroll to position [617, 0]
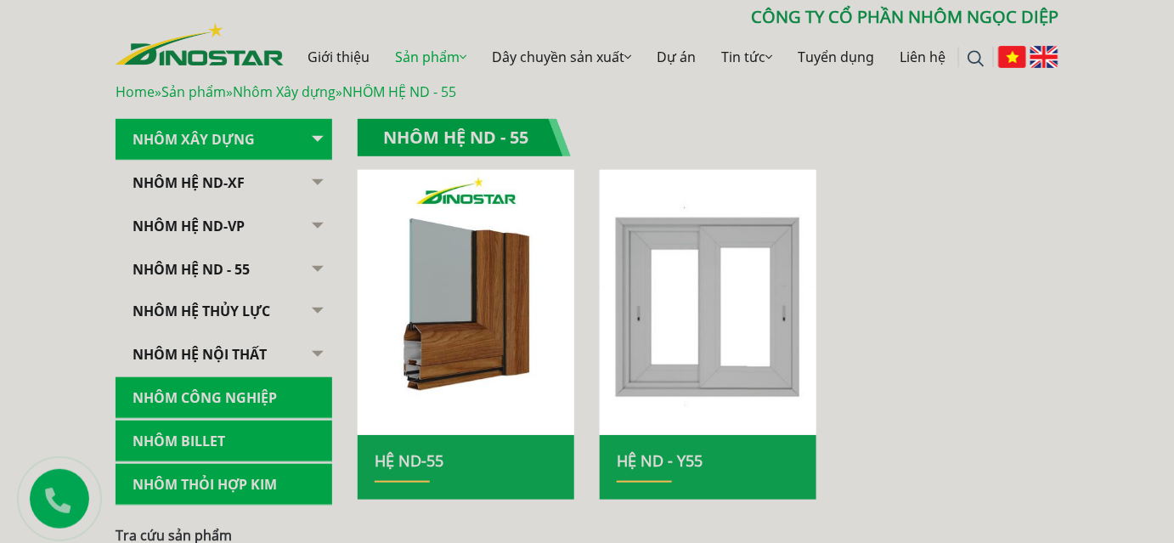
scroll to position [386, 0]
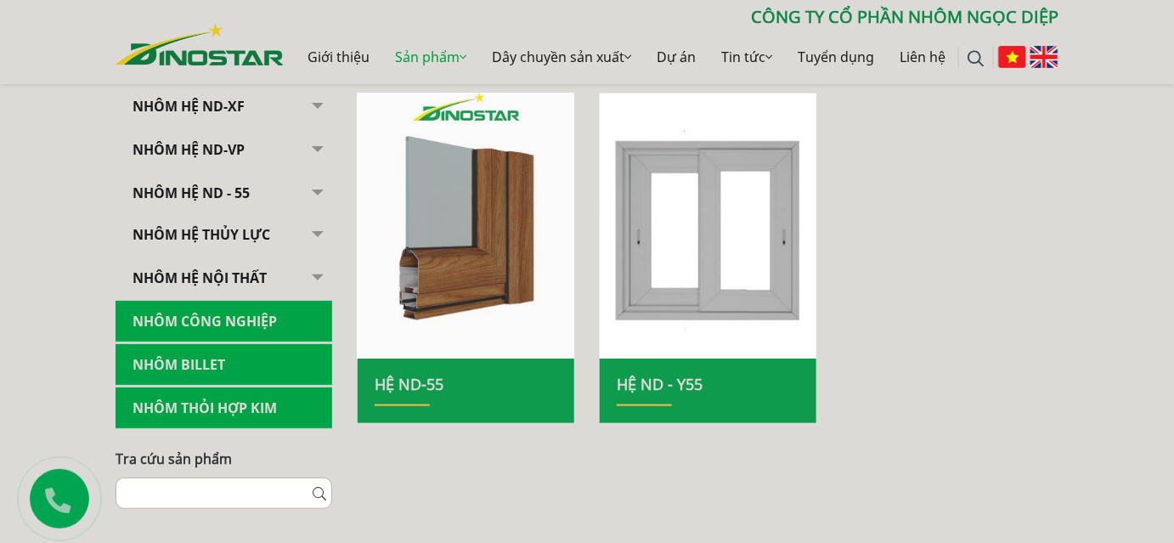
click at [500, 241] on img at bounding box center [466, 226] width 232 height 284
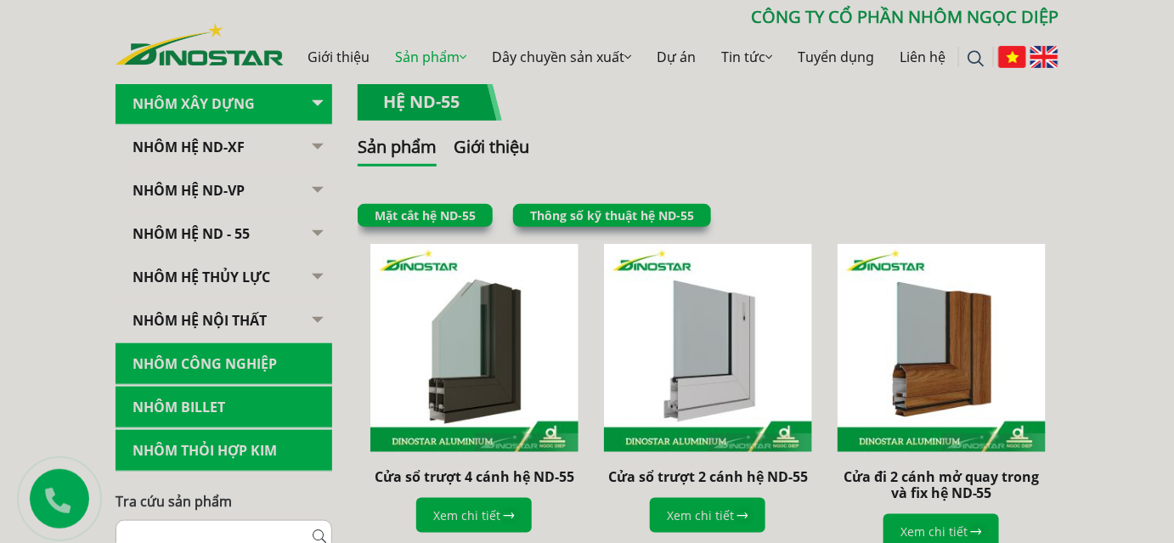
scroll to position [386, 0]
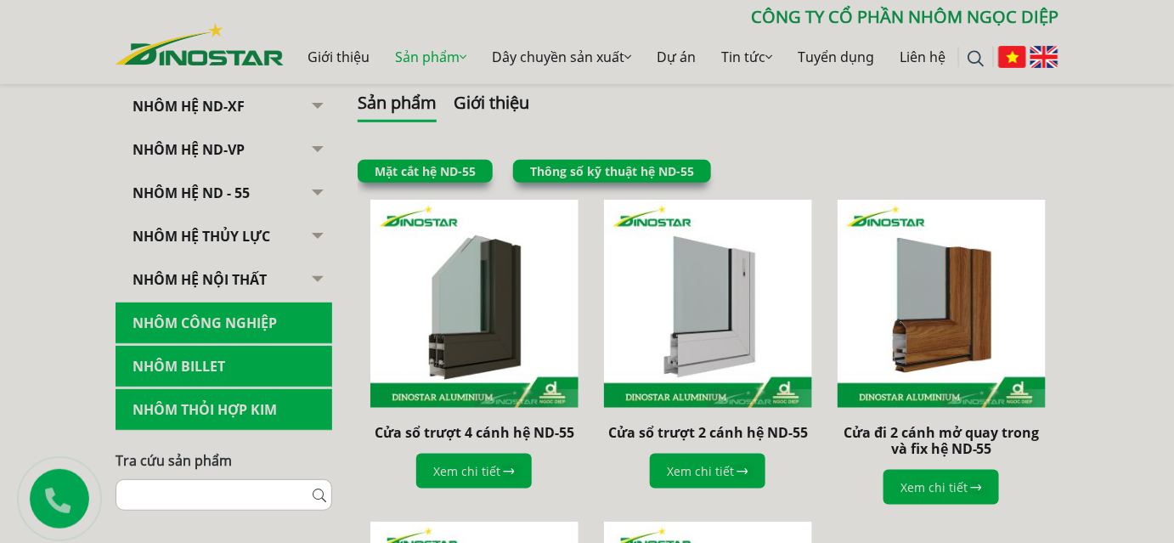
click at [607, 171] on link "Thông số kỹ thuật hệ ND-55" at bounding box center [612, 171] width 164 height 16
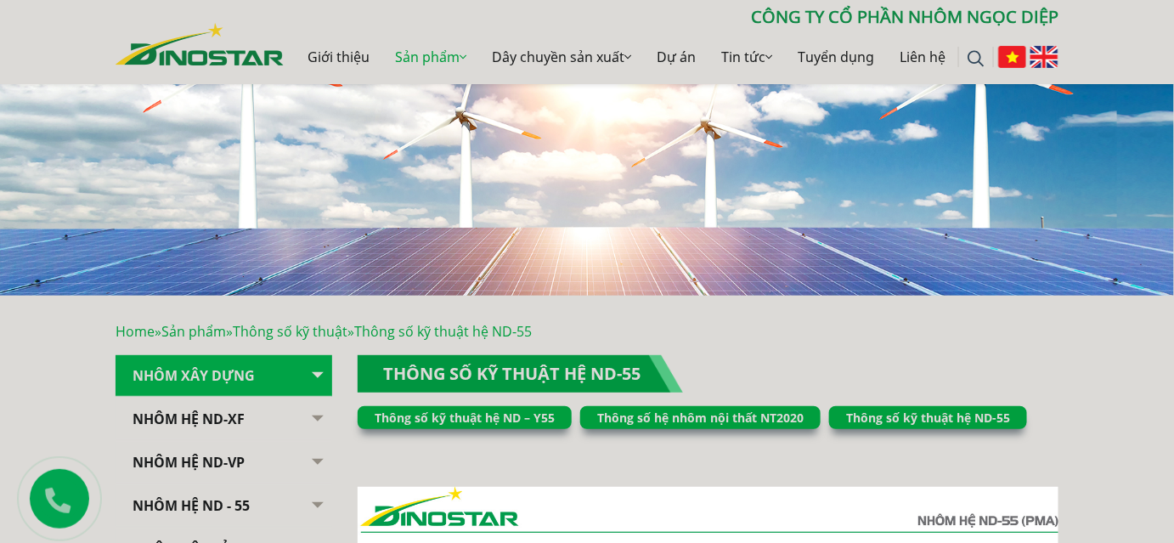
scroll to position [76, 0]
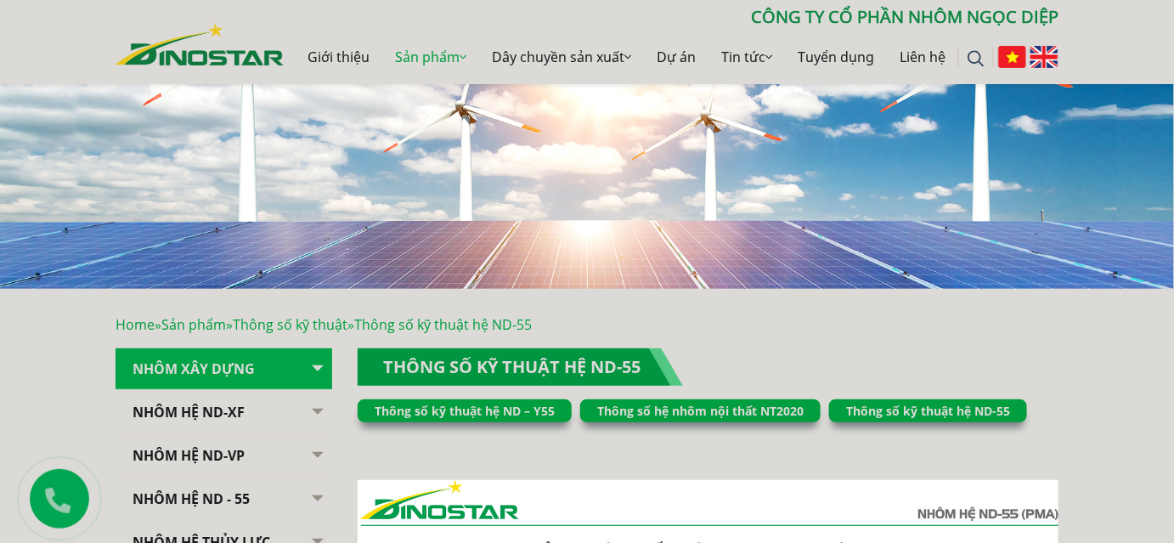
click at [888, 416] on link "Thông số kỹ thuật hệ ND-55" at bounding box center [928, 411] width 164 height 16
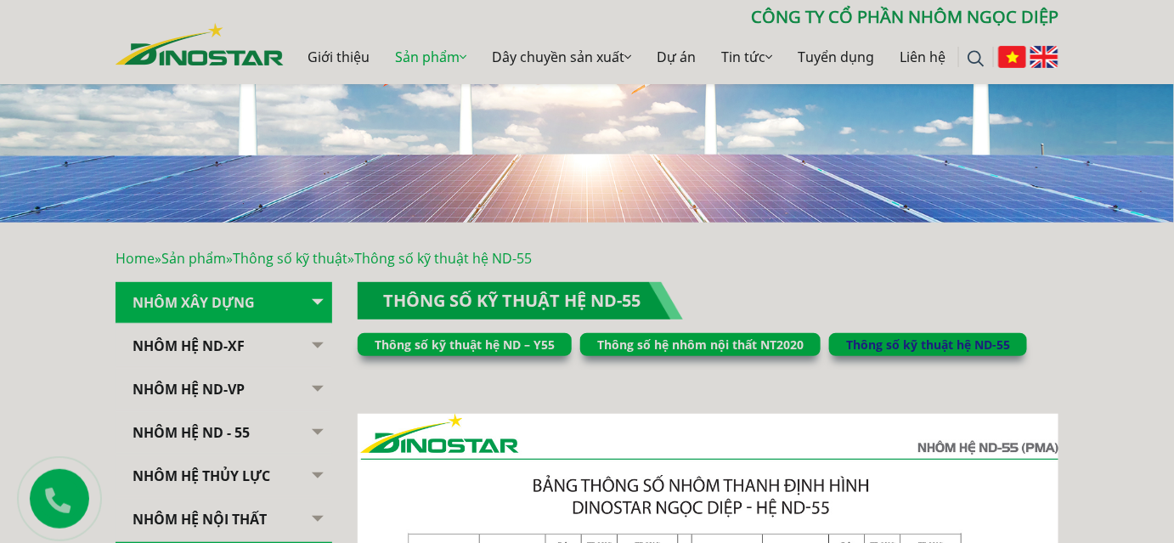
scroll to position [154, 0]
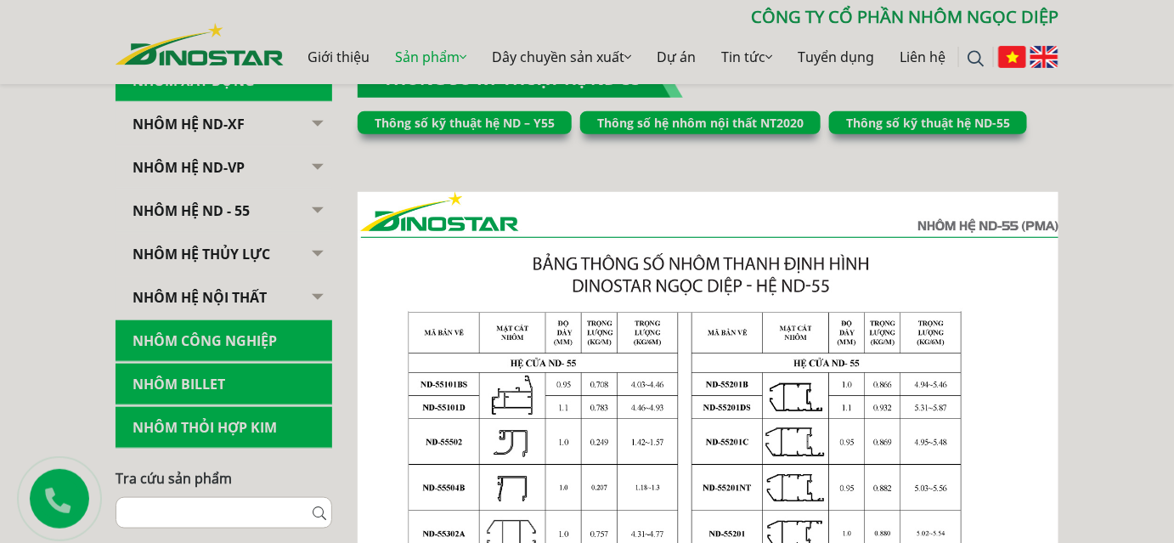
scroll to position [386, 0]
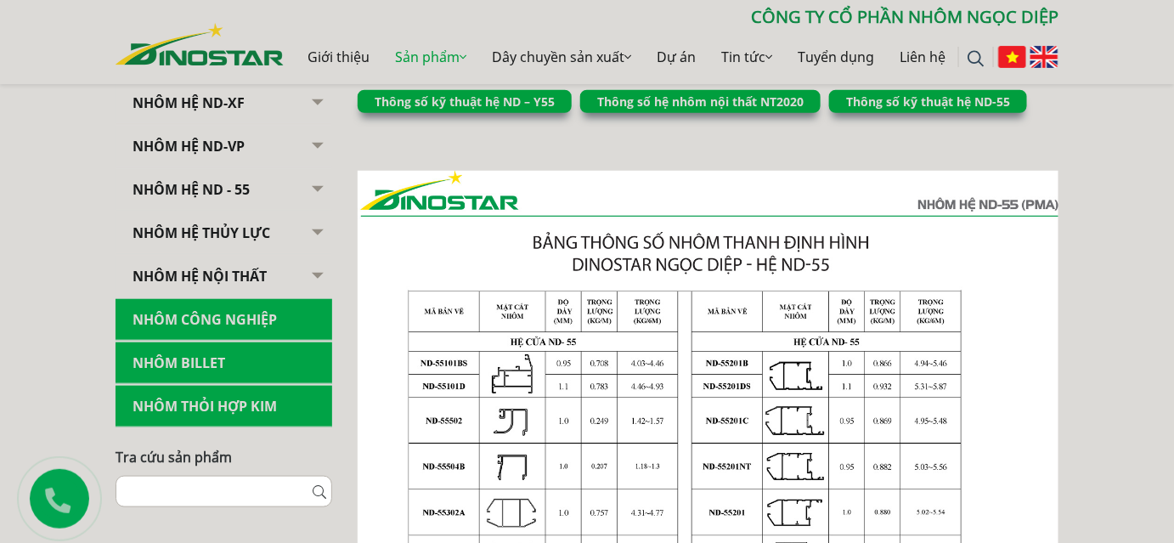
click at [217, 183] on link "NHÔM HỆ ND - 55" at bounding box center [224, 190] width 217 height 42
click at [326, 193] on button "button" at bounding box center [315, 190] width 34 height 42
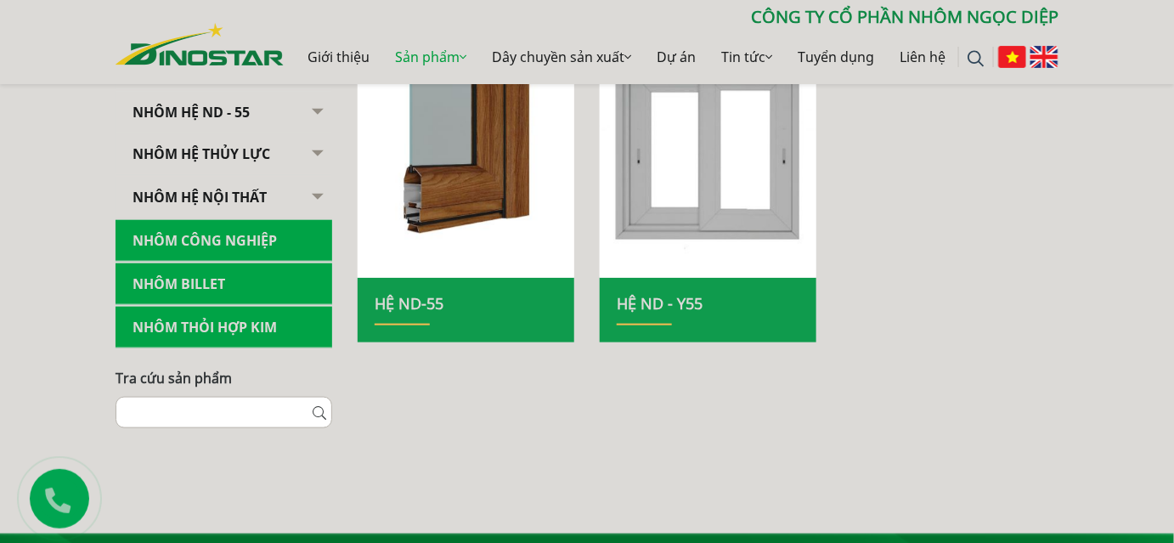
scroll to position [540, 0]
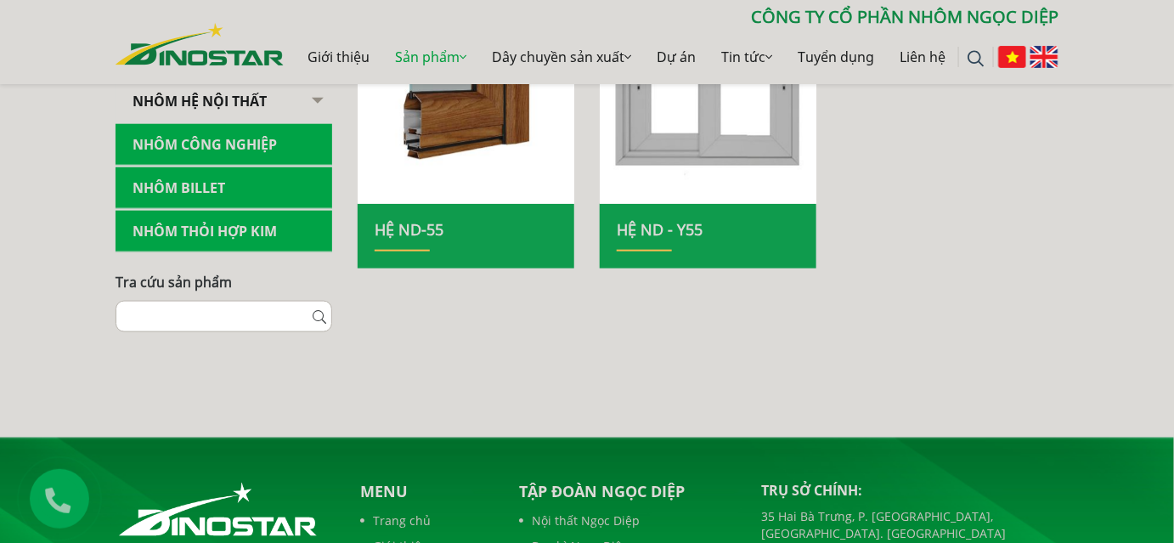
click at [433, 227] on link "Hệ ND-55" at bounding box center [409, 229] width 69 height 20
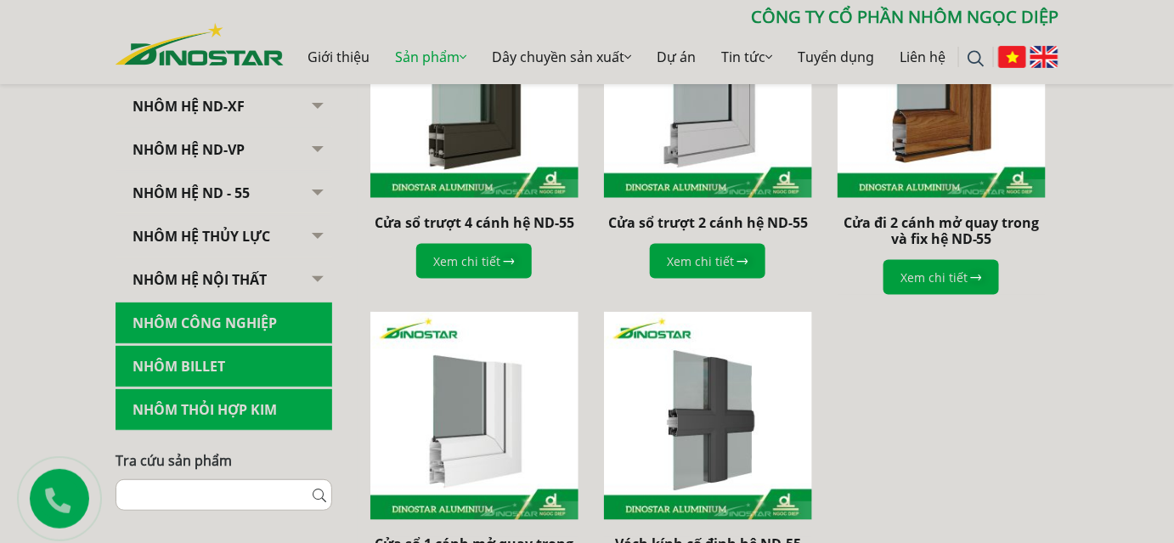
scroll to position [617, 0]
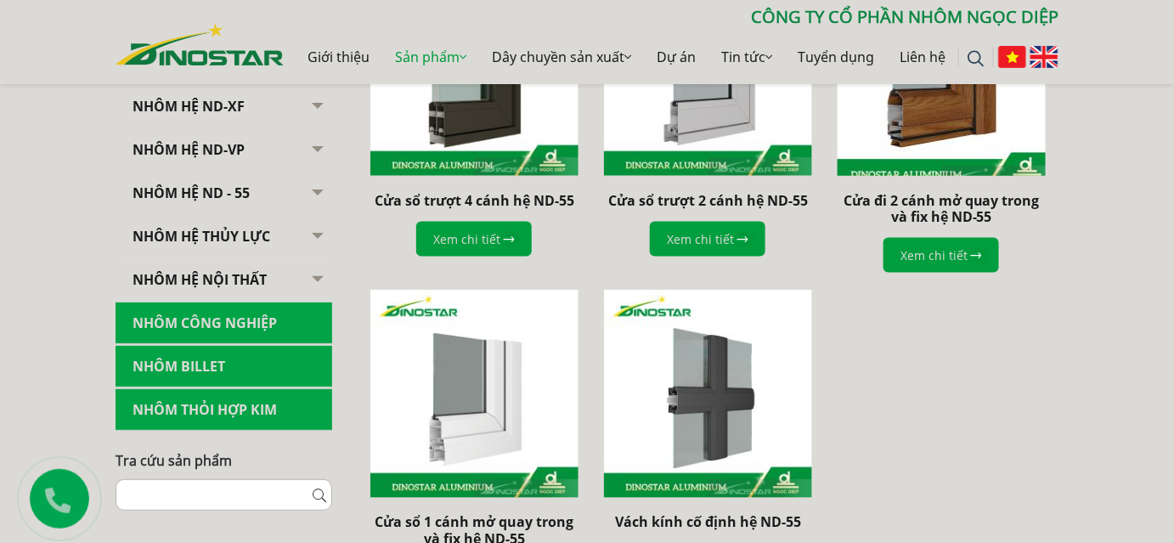
click at [971, 108] on img at bounding box center [941, 72] width 228 height 228
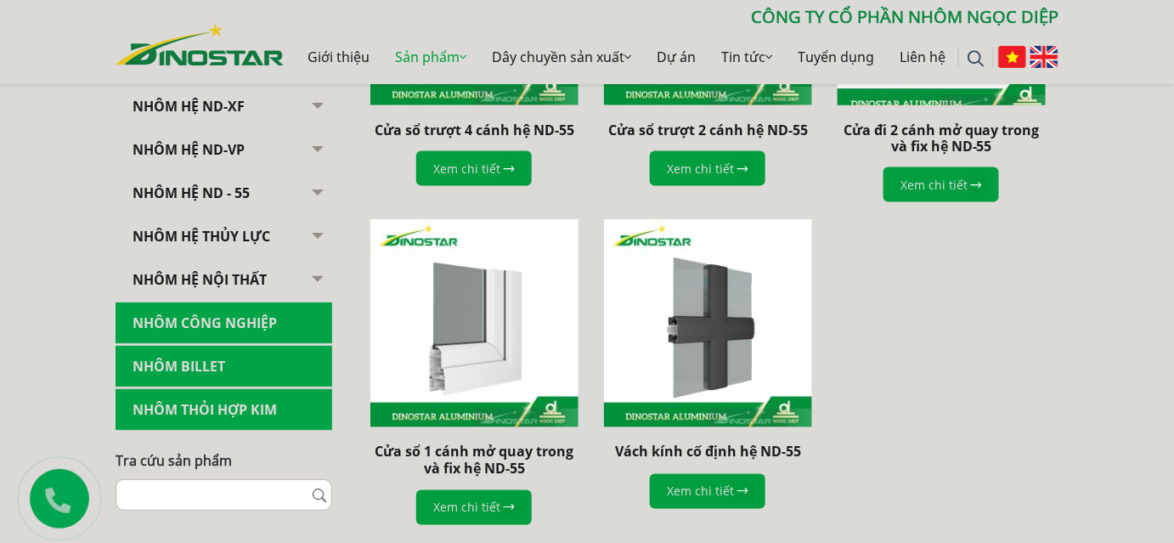
scroll to position [695, 0]
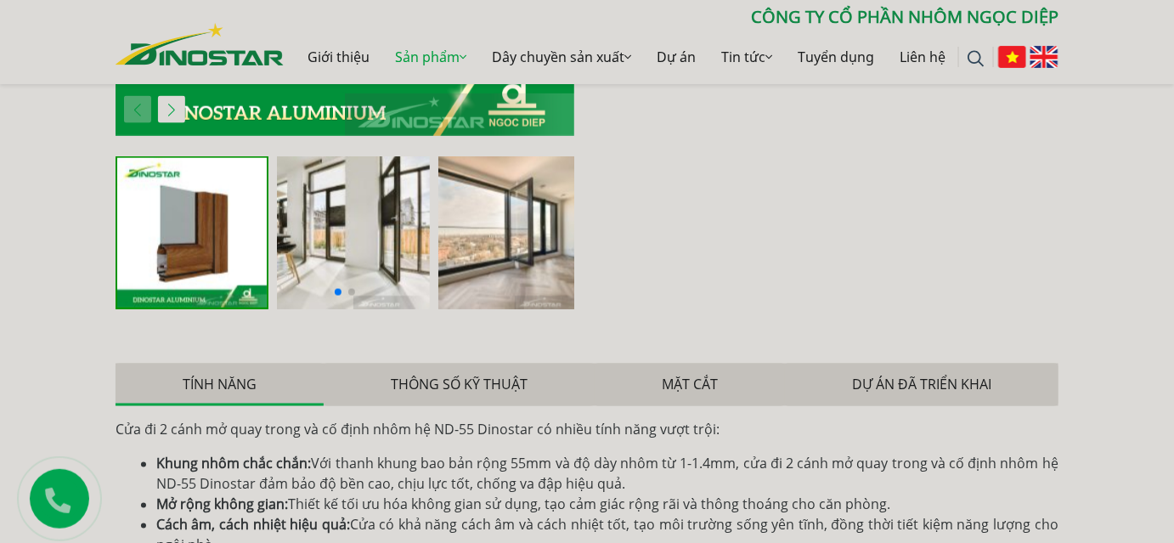
scroll to position [926, 0]
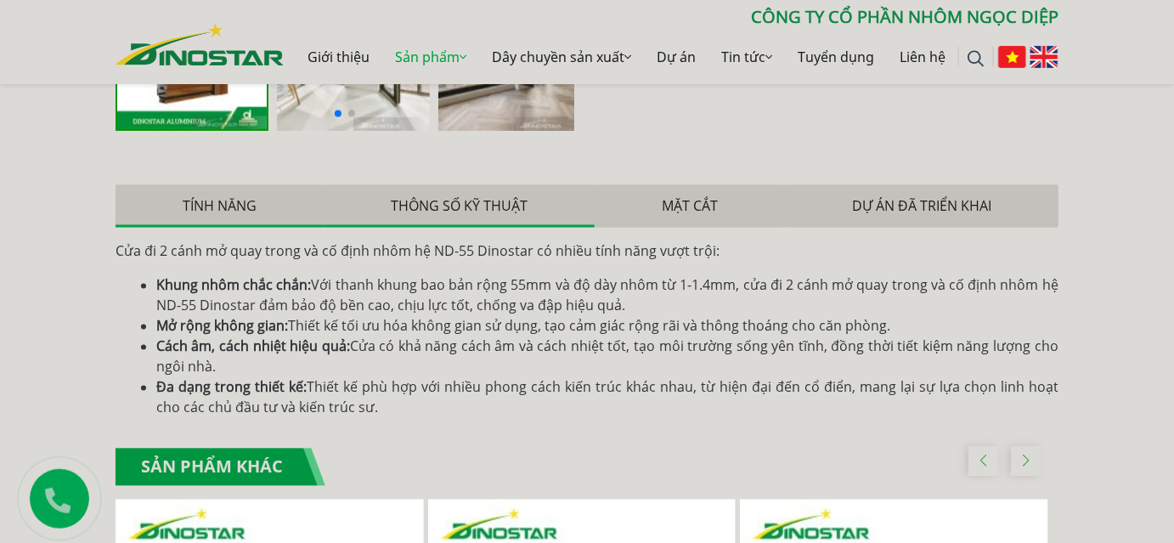
click at [503, 207] on button "Thông số kỹ thuật" at bounding box center [459, 206] width 271 height 42
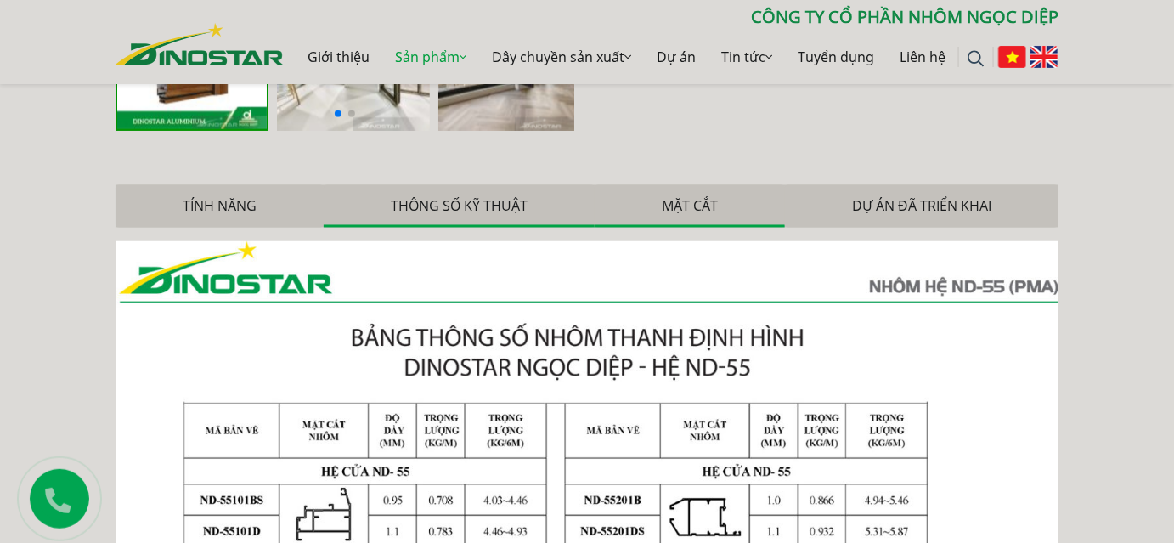
click at [680, 210] on button "Mặt cắt" at bounding box center [690, 206] width 190 height 42
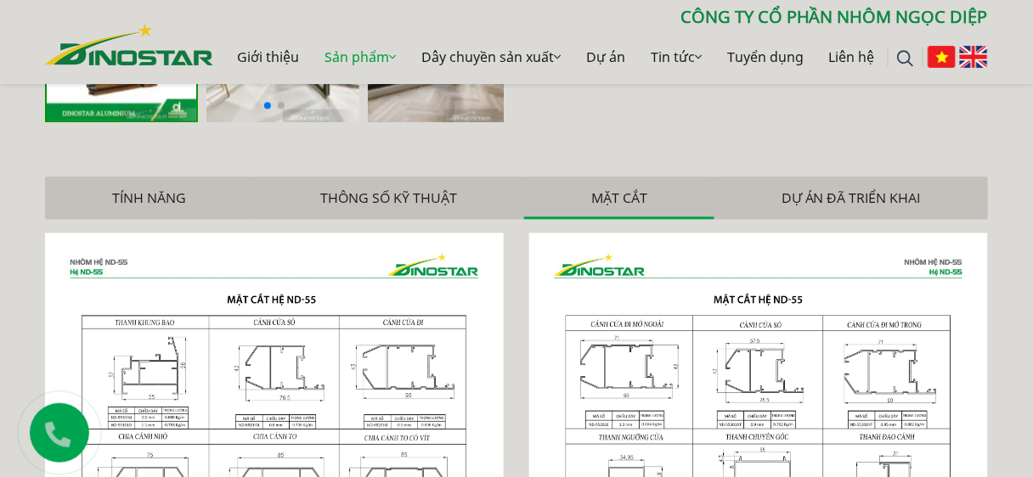
scroll to position [895, 0]
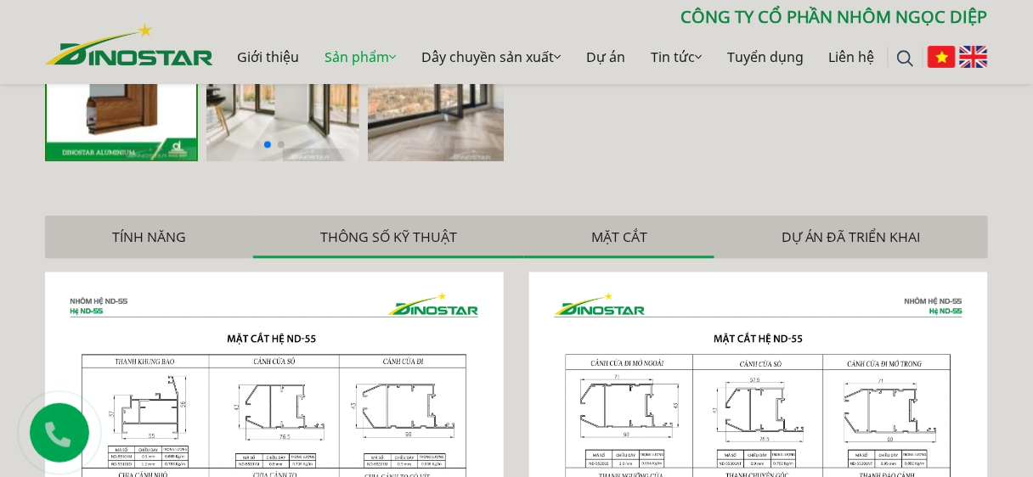
click at [386, 234] on button "Thông số kỹ thuật" at bounding box center [388, 237] width 271 height 42
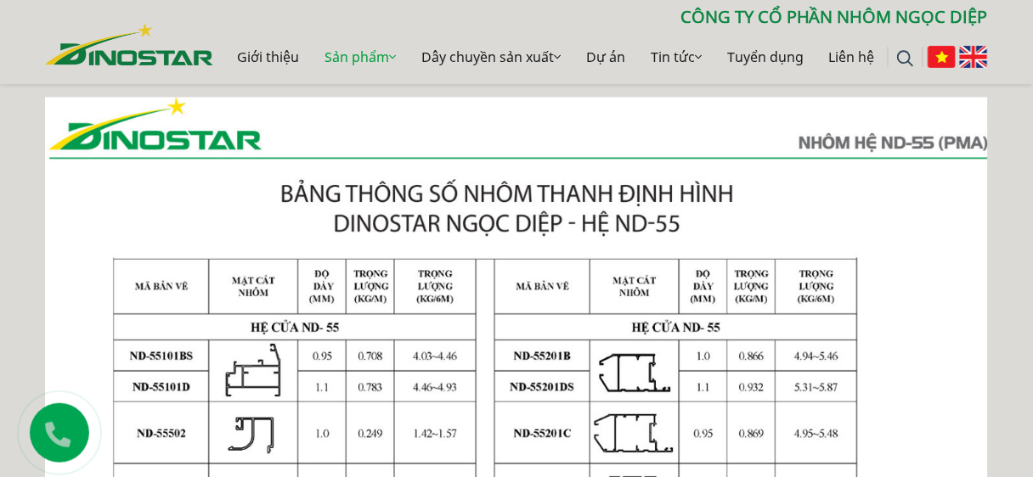
scroll to position [963, 0]
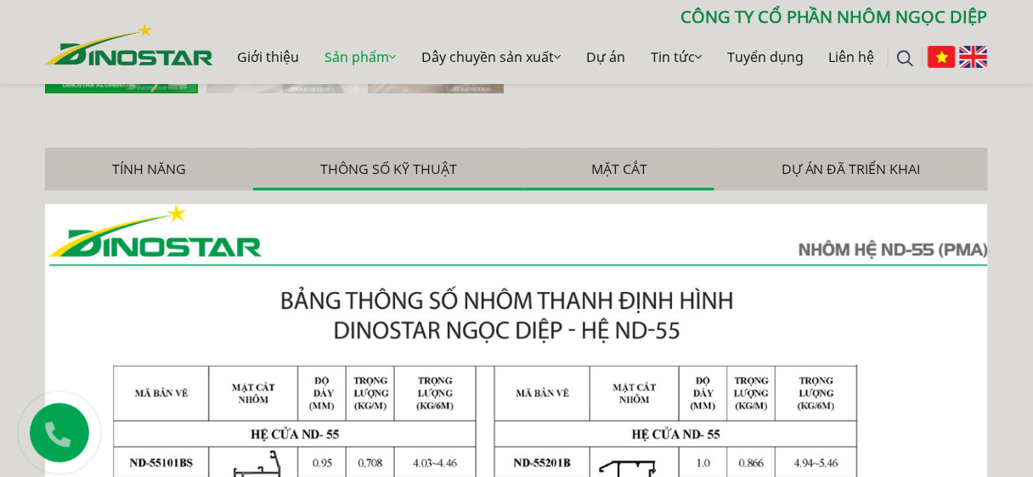
click at [617, 166] on button "Mặt cắt" at bounding box center [619, 169] width 190 height 42
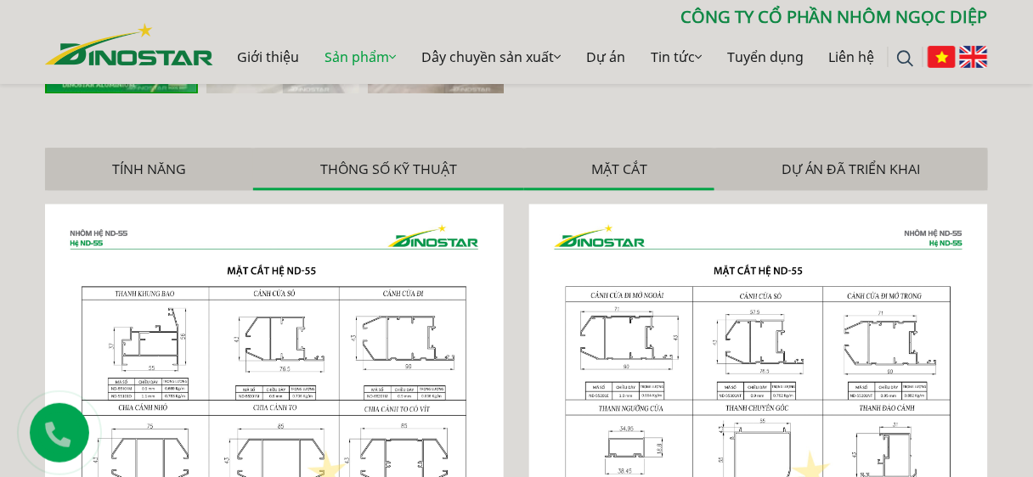
click at [430, 166] on button "Thông số kỹ thuật" at bounding box center [388, 169] width 271 height 42
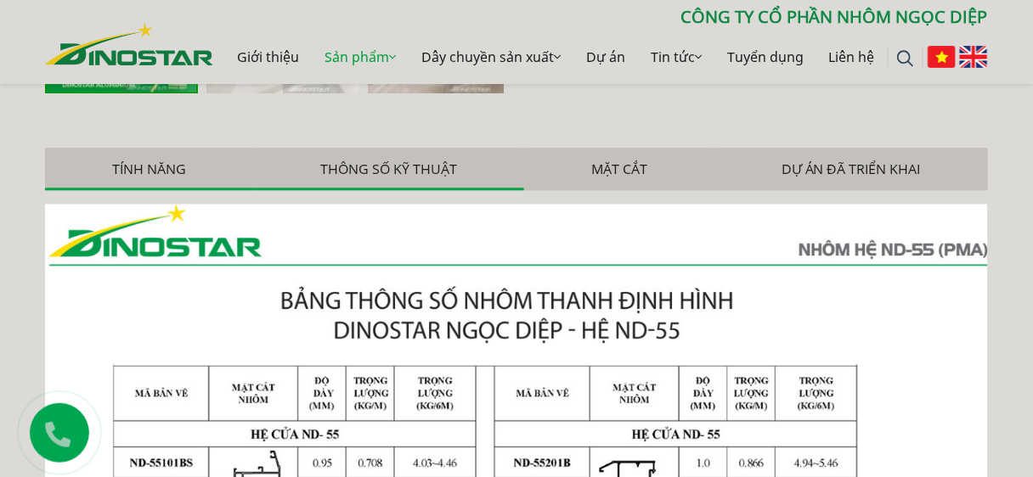
click at [180, 160] on button "Tính năng" at bounding box center [149, 169] width 208 height 42
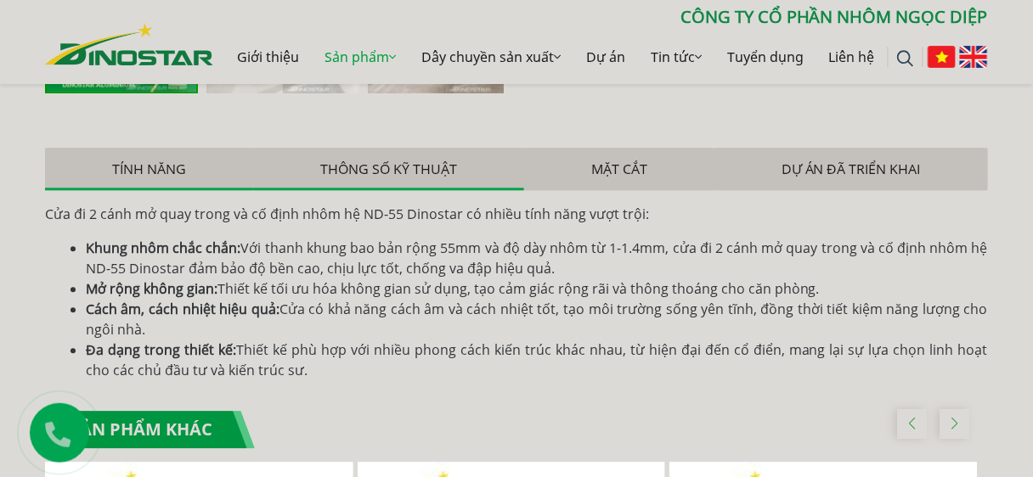
click at [342, 161] on button "Thông số kỹ thuật" at bounding box center [388, 169] width 271 height 42
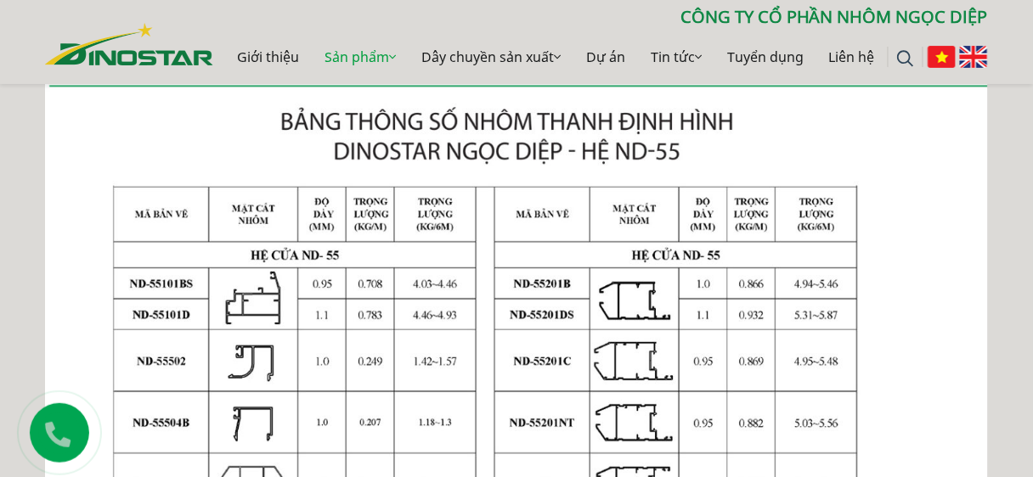
scroll to position [895, 0]
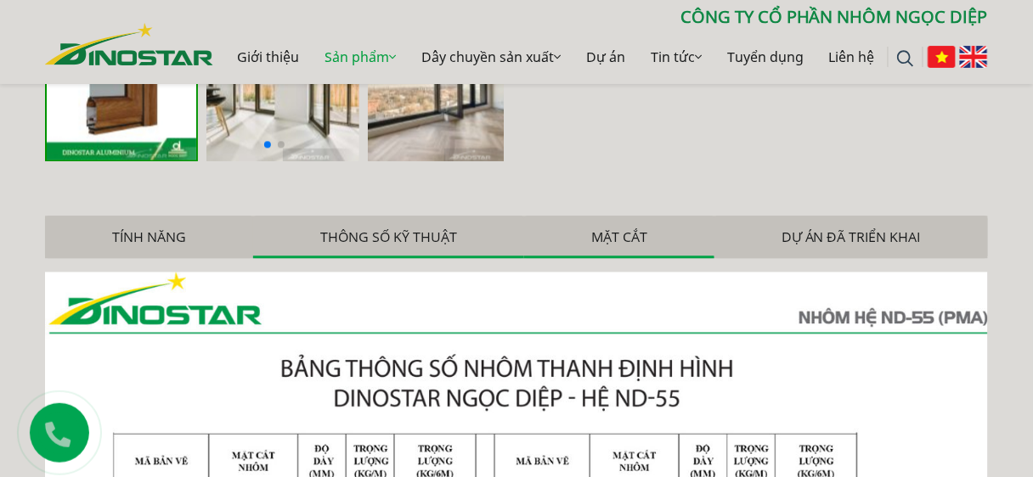
click at [583, 236] on button "Mặt cắt" at bounding box center [619, 237] width 190 height 42
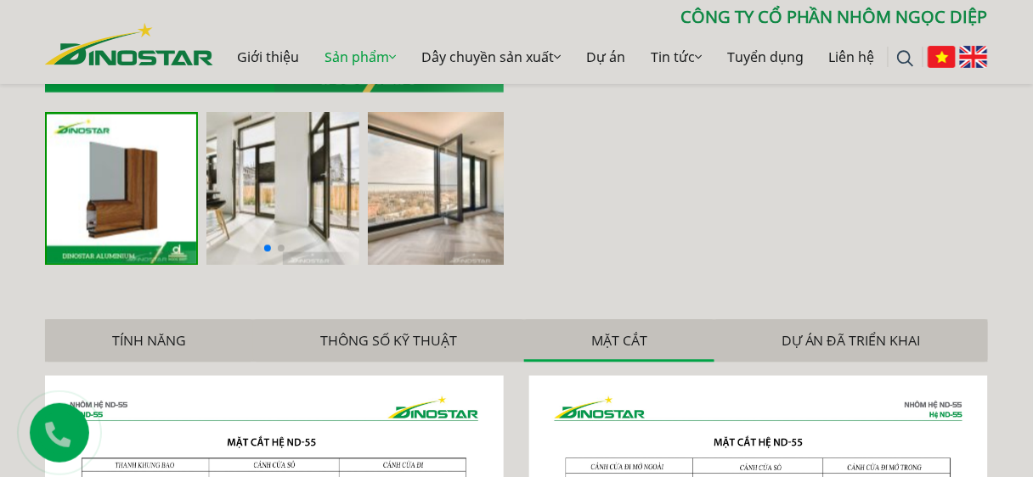
scroll to position [759, 0]
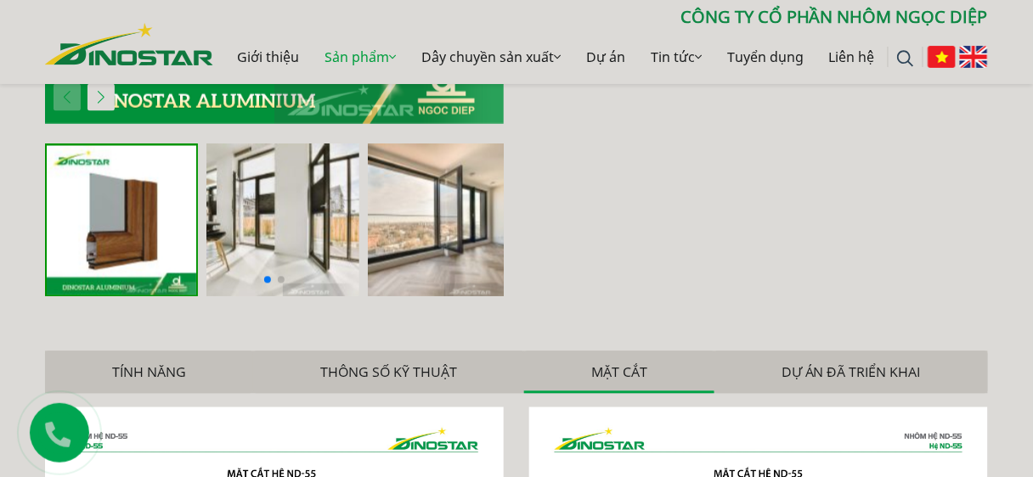
click at [623, 372] on button "Mặt cắt" at bounding box center [619, 373] width 190 height 42
click at [460, 367] on button "Thông số kỹ thuật" at bounding box center [388, 373] width 271 height 42
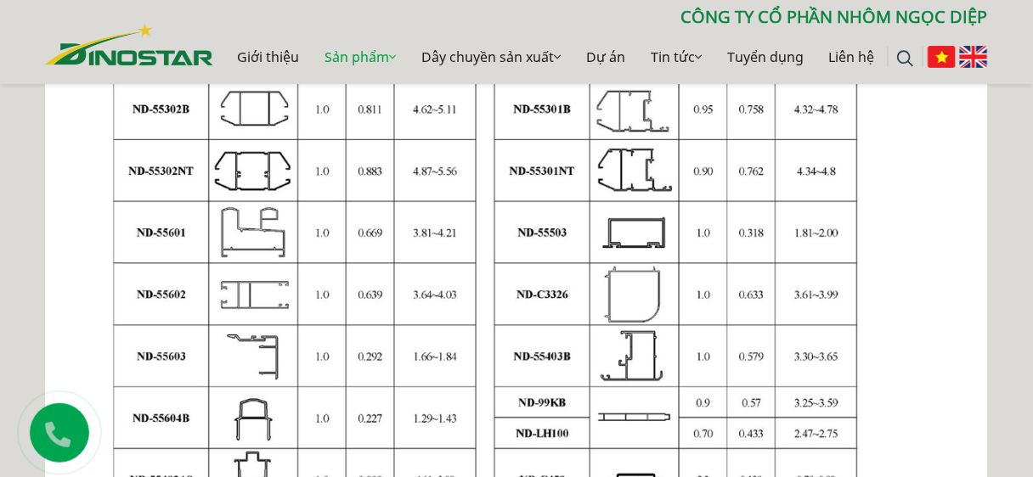
scroll to position [1643, 0]
click at [470, 273] on img at bounding box center [516, 191] width 943 height 1335
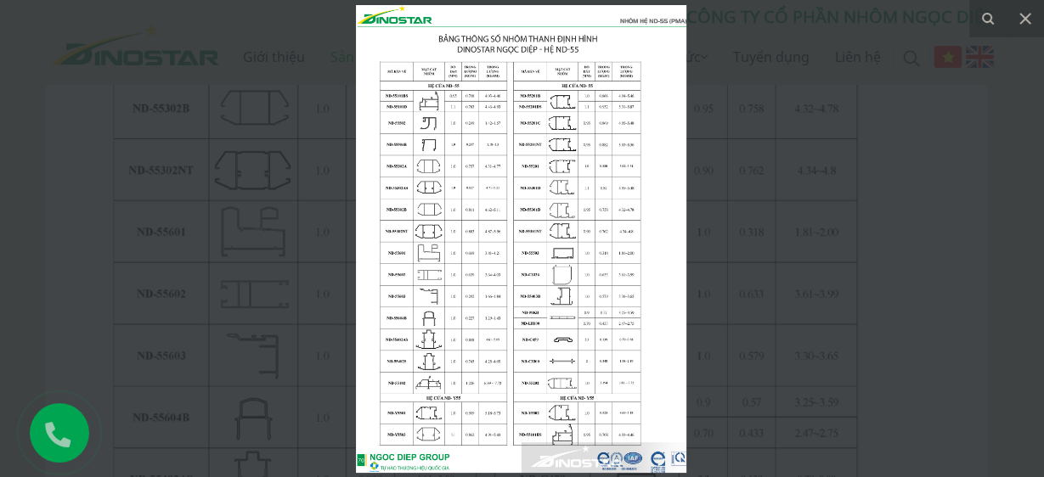
click at [313, 66] on div at bounding box center [522, 238] width 1044 height 477
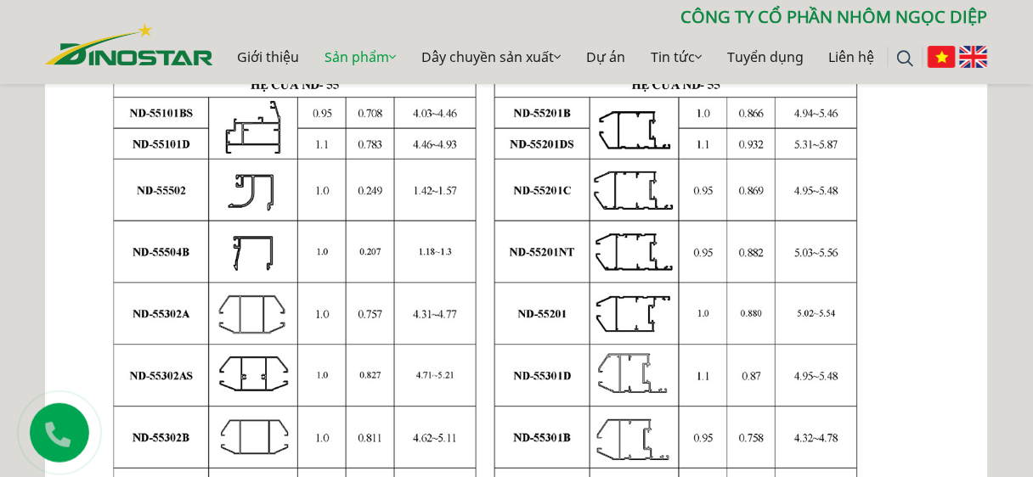
scroll to position [1031, 0]
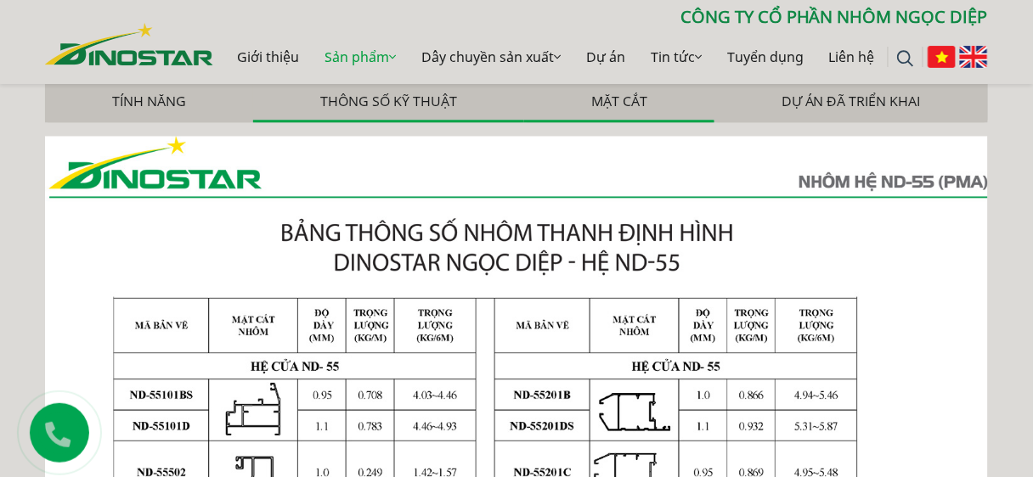
click at [625, 104] on button "Mặt cắt" at bounding box center [619, 101] width 190 height 42
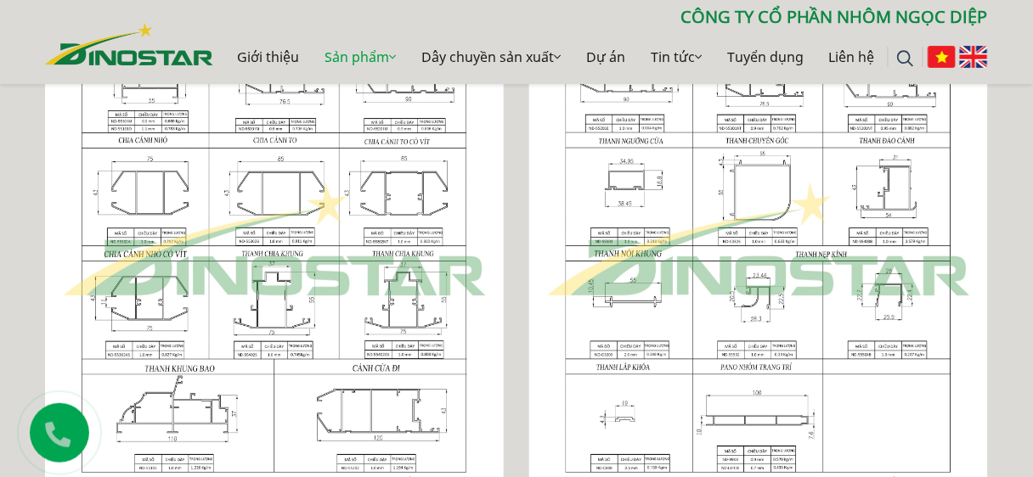
scroll to position [1235, 0]
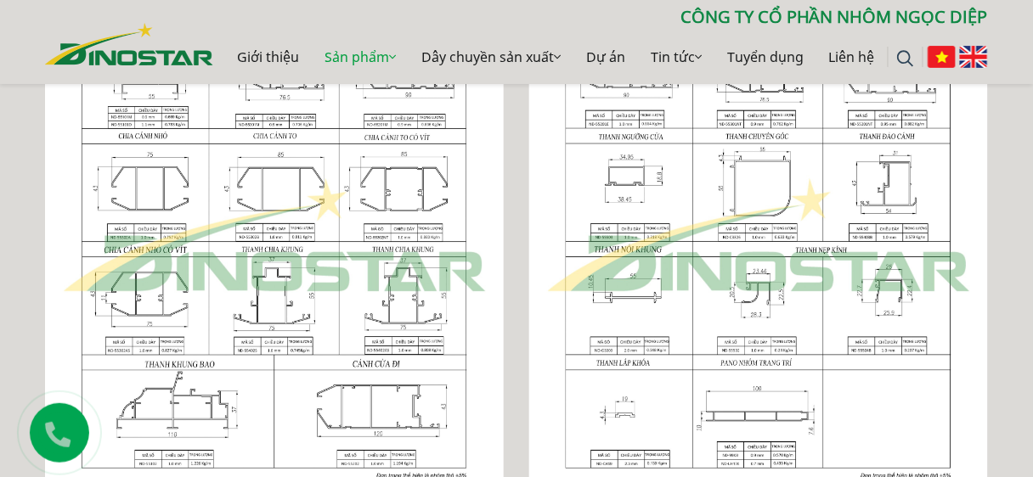
click at [146, 138] on img at bounding box center [274, 236] width 459 height 608
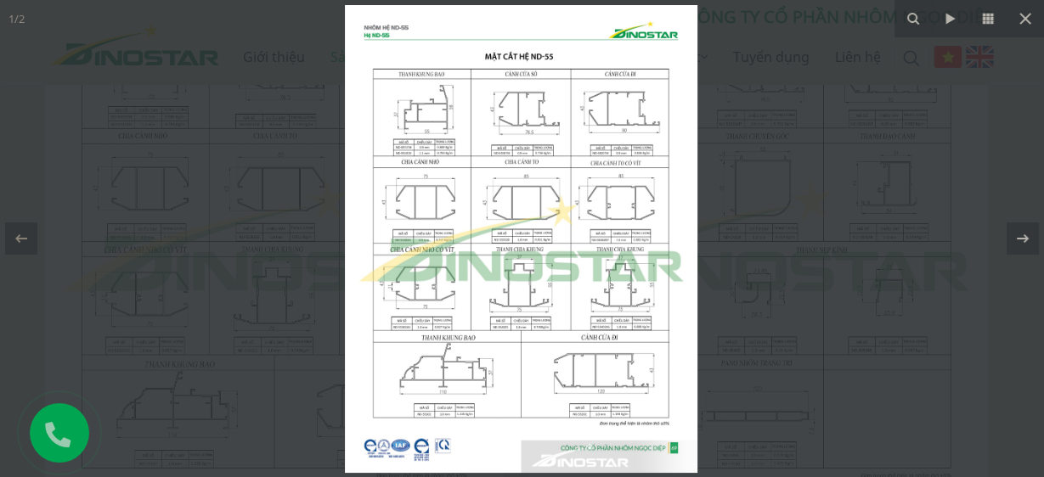
click at [57, 119] on div at bounding box center [522, 238] width 1044 height 477
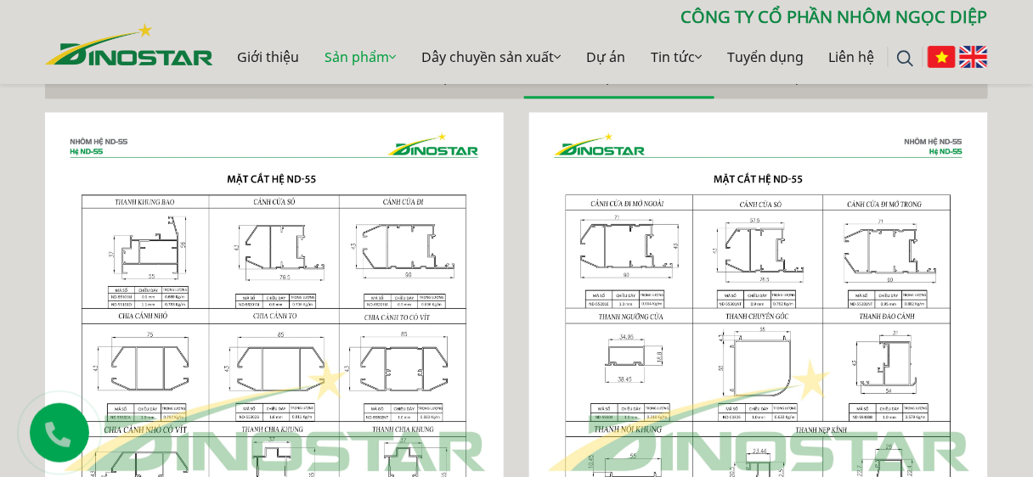
scroll to position [963, 0]
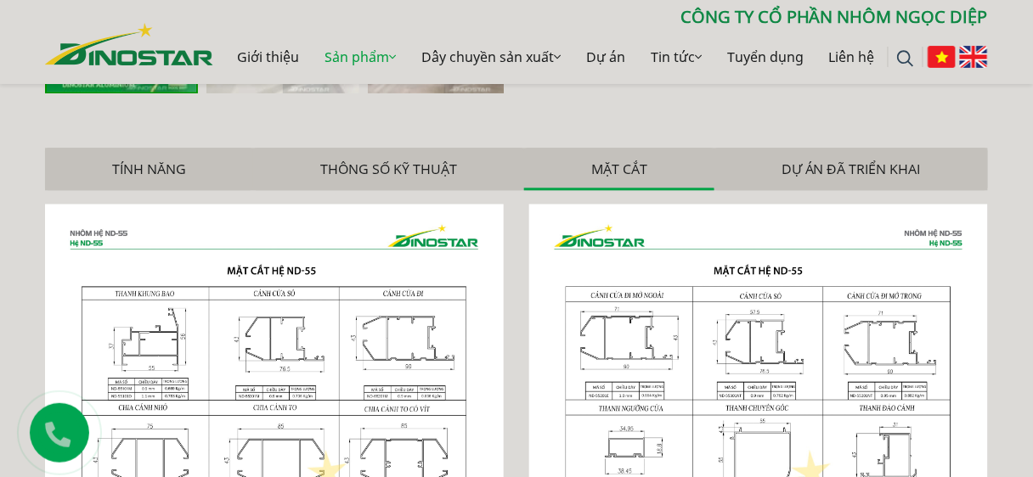
click at [488, 115] on div "Home » Sản phẩm » Nhôm Xây dựng » NHÔM HỆ ND - 55 » Hệ ND-55 » Cửa đi 2 cánh mở…" at bounding box center [516, 357] width 968 height 1858
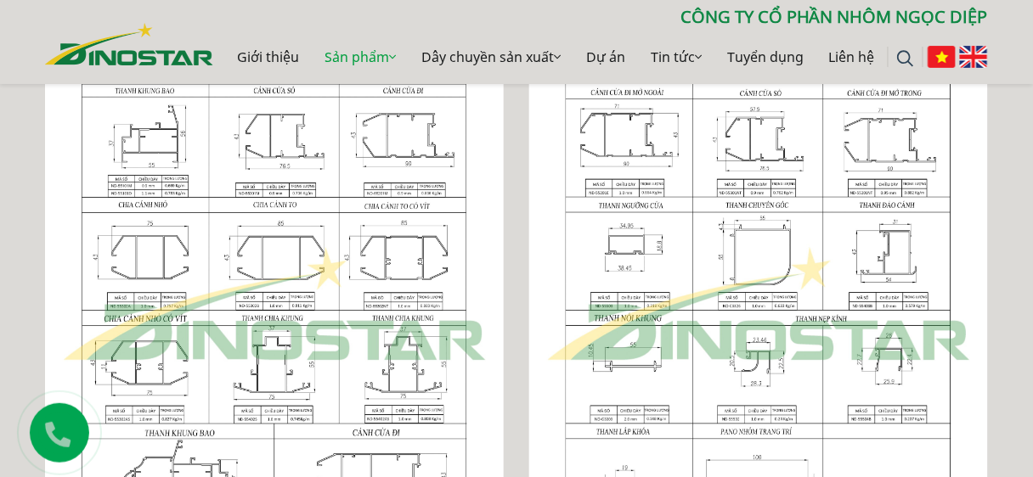
scroll to position [1167, 0]
click at [223, 17] on p "CÔNG TY CỔ PHẦN NHÔM NGỌC DIỆP" at bounding box center [600, 16] width 775 height 25
